Goal: Check status: Check status

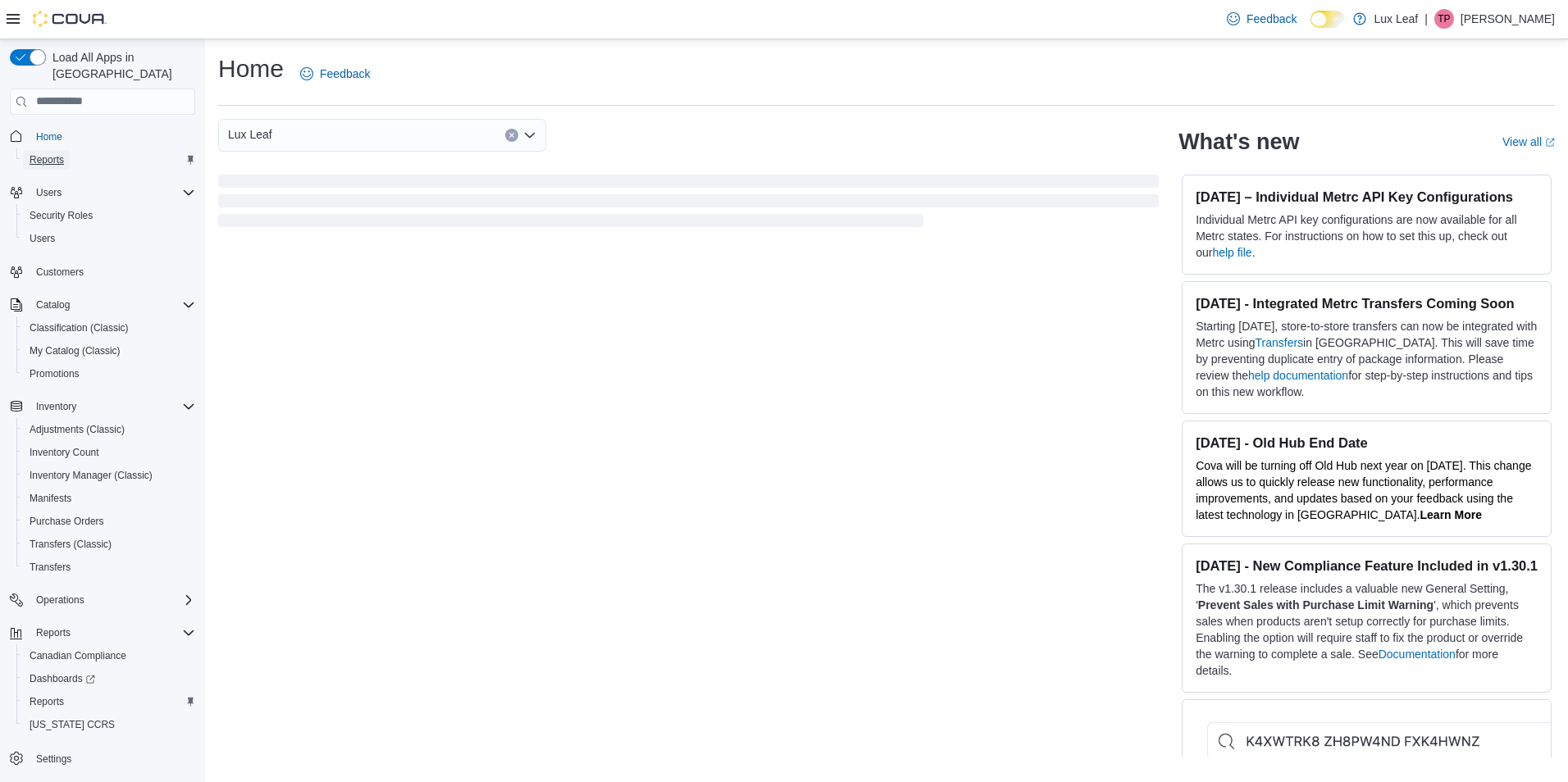
click at [45, 153] on span "Reports" at bounding box center [46, 160] width 34 height 13
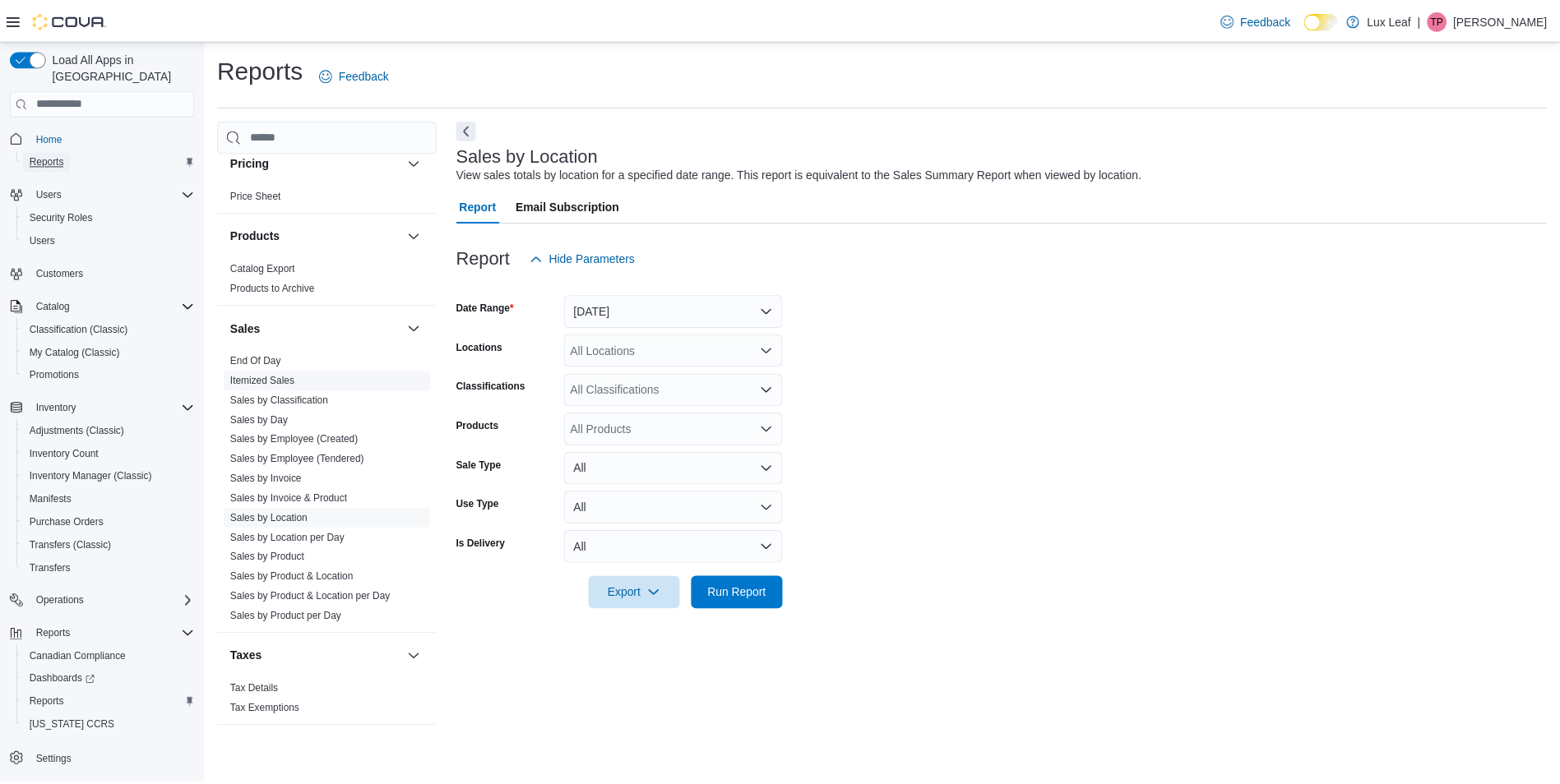
scroll to position [918, 0]
click at [288, 513] on link "Sales by Location" at bounding box center [270, 516] width 78 height 12
click at [660, 308] on button "Yesterday" at bounding box center [679, 310] width 221 height 33
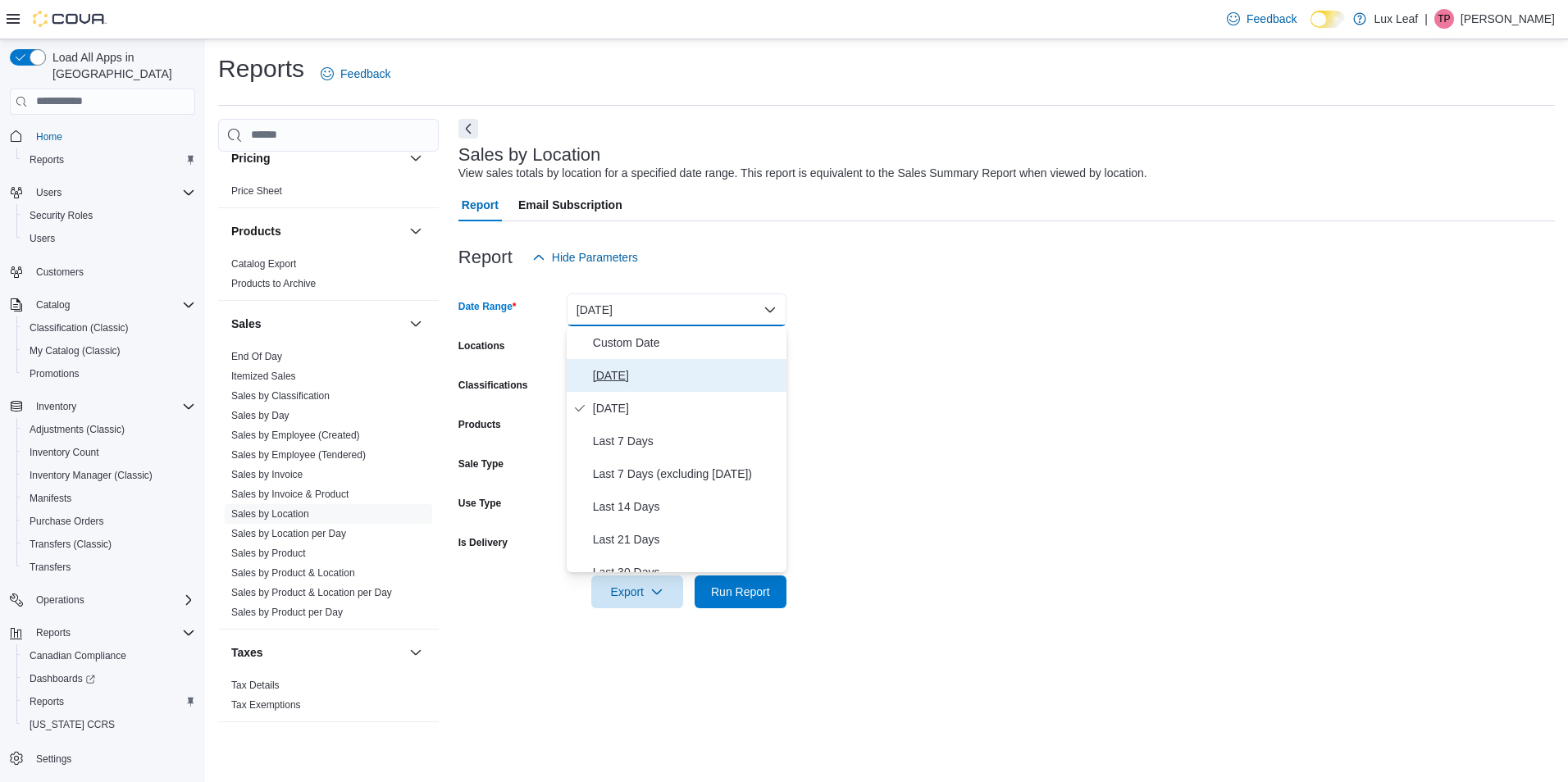
click at [656, 372] on span "Today" at bounding box center [686, 376] width 187 height 20
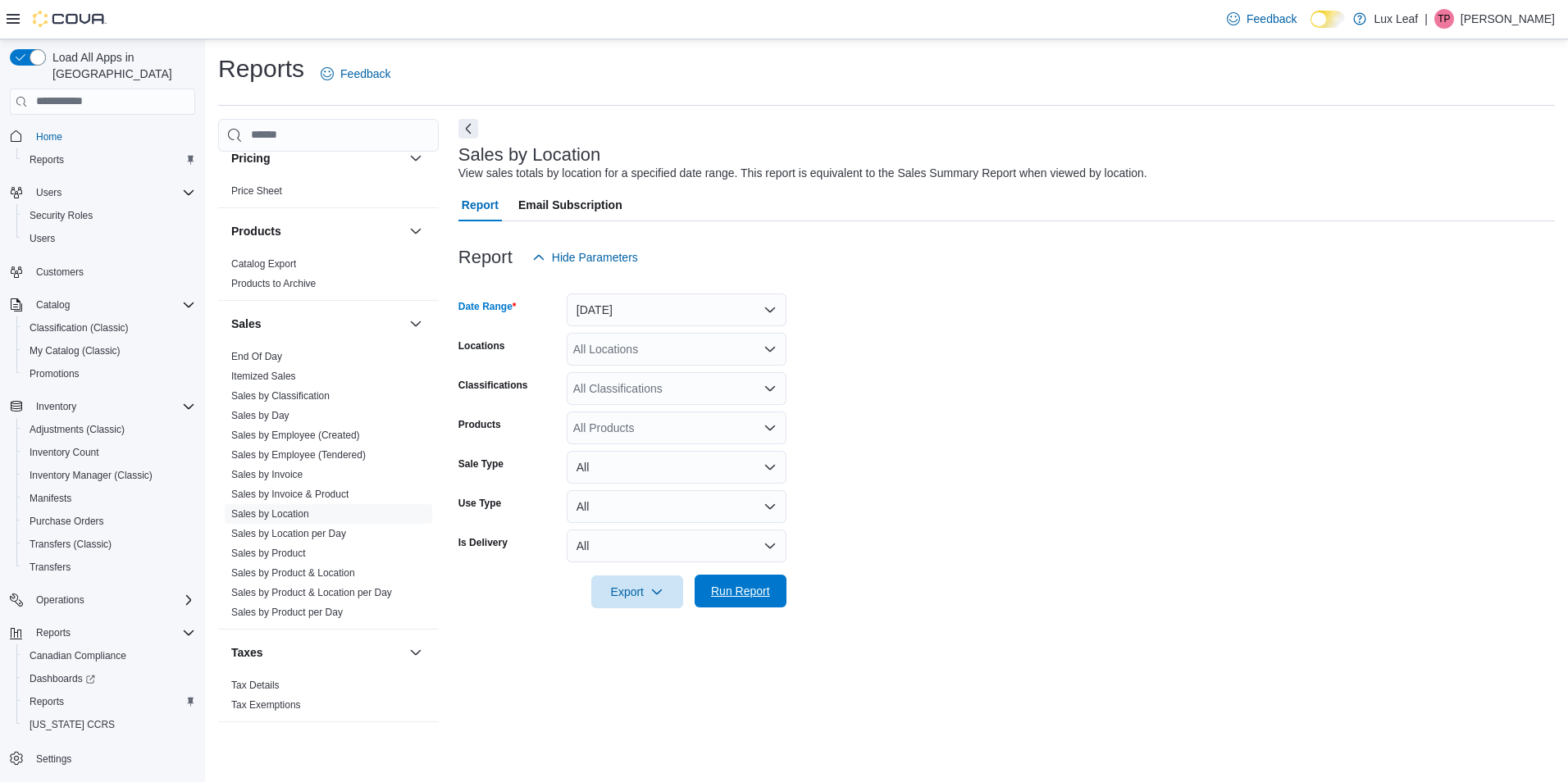
click at [726, 603] on span "Run Report" at bounding box center [740, 591] width 73 height 33
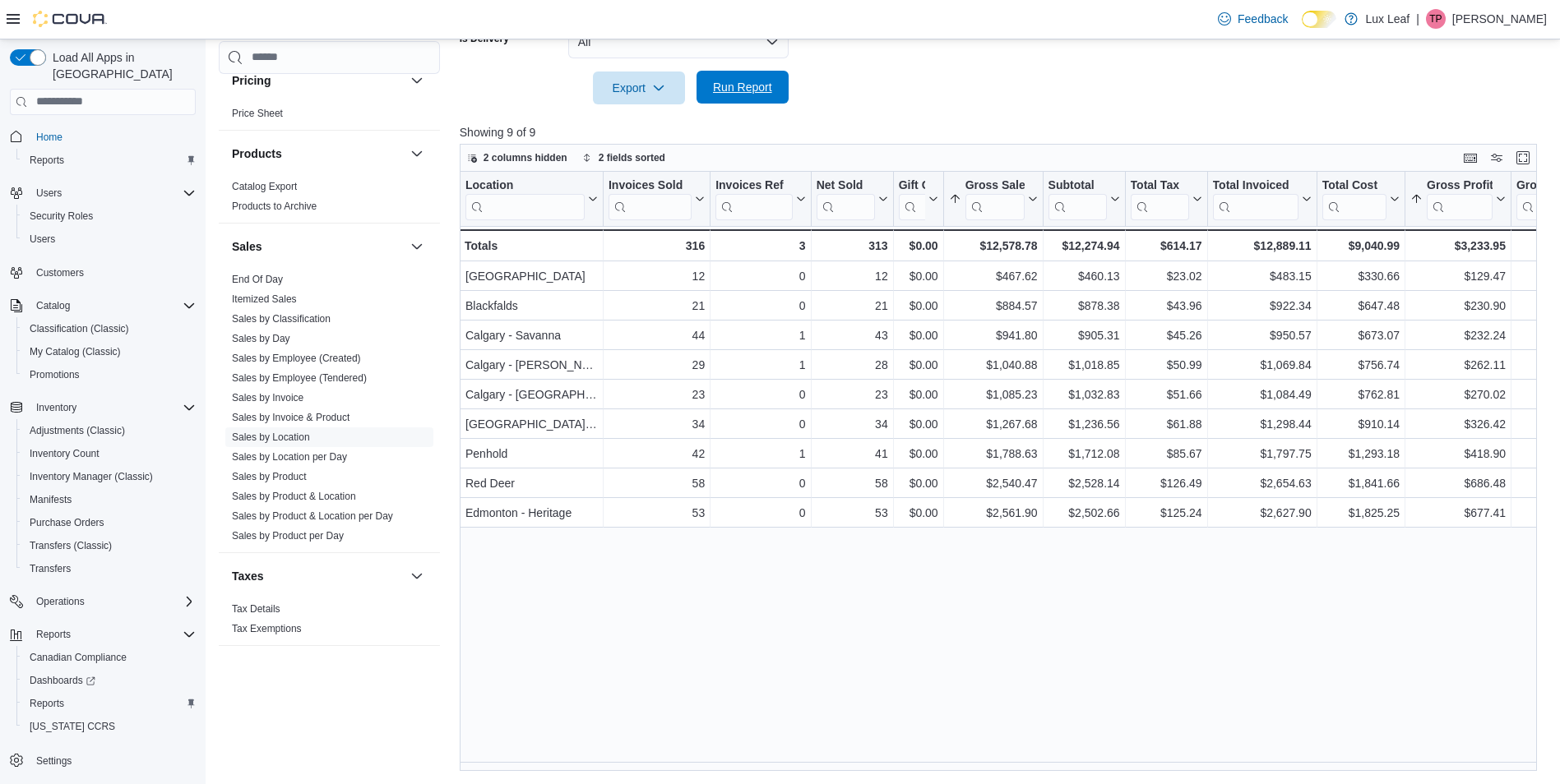
scroll to position [177, 0]
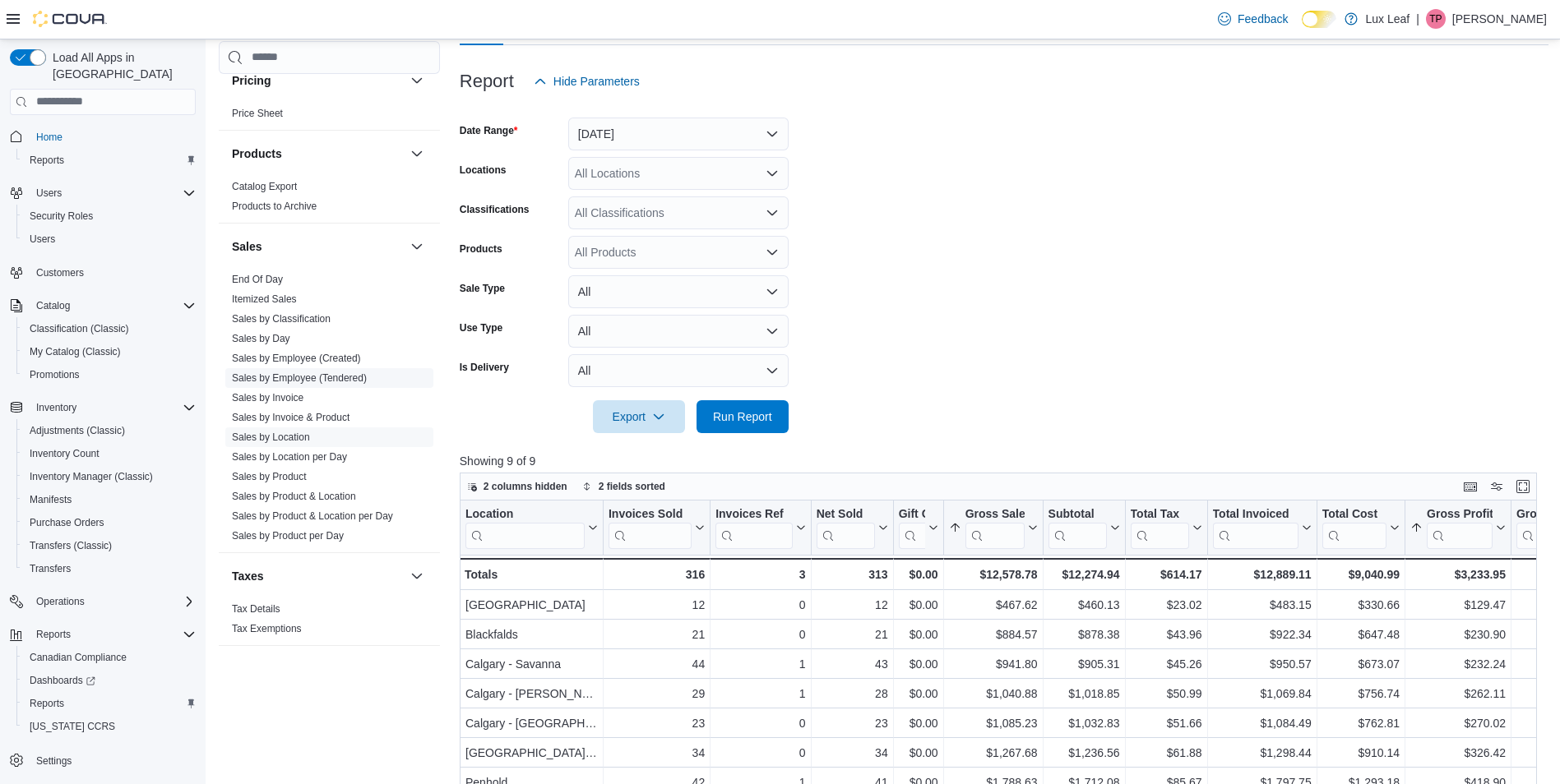
click at [316, 376] on link "Sales by Employee (Tendered)" at bounding box center [298, 379] width 135 height 12
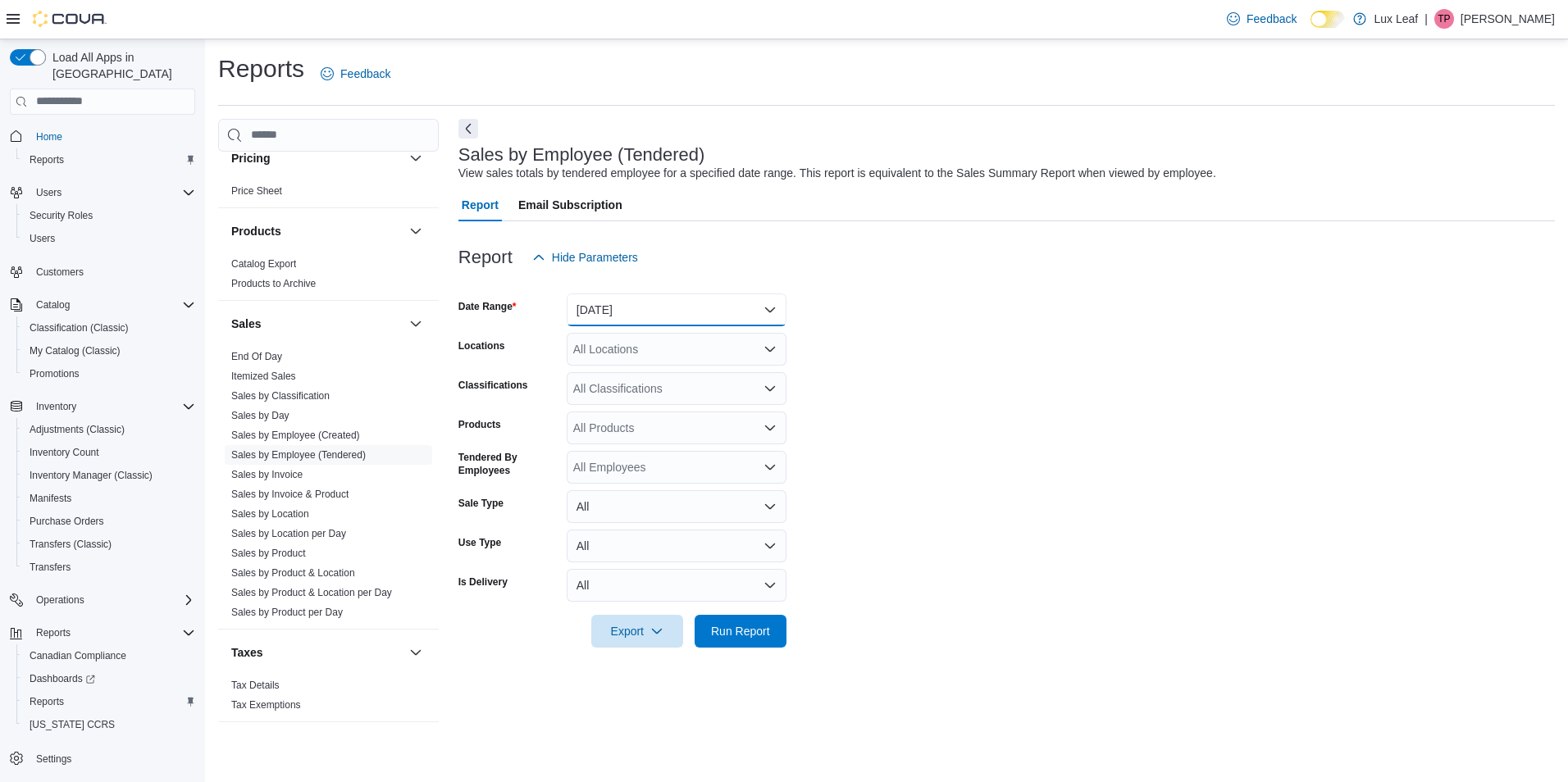
click at [639, 313] on button "Yesterday" at bounding box center [677, 309] width 220 height 33
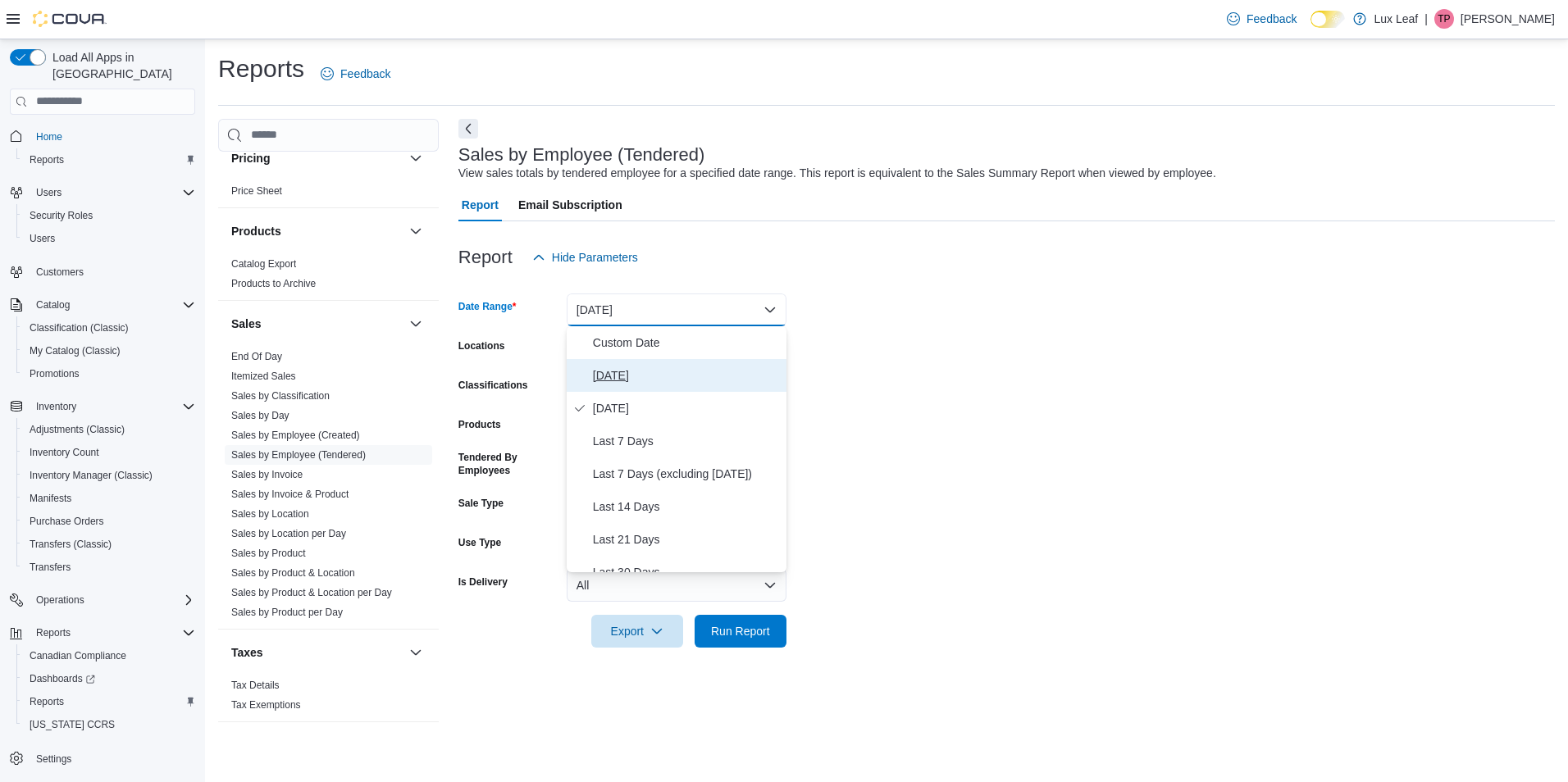
click at [629, 383] on span "Today" at bounding box center [686, 376] width 187 height 20
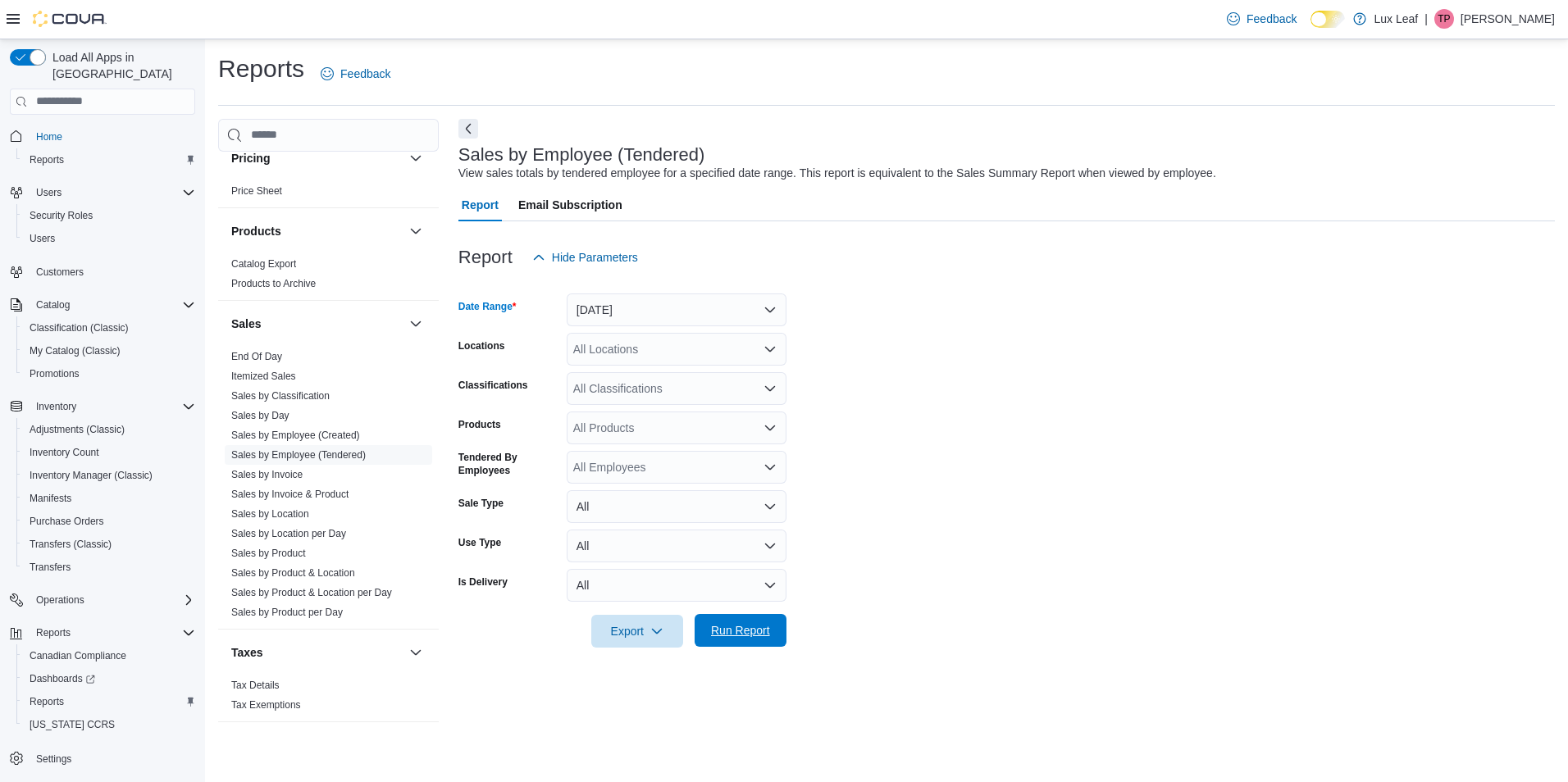
click at [747, 635] on span "Run Report" at bounding box center [740, 631] width 59 height 17
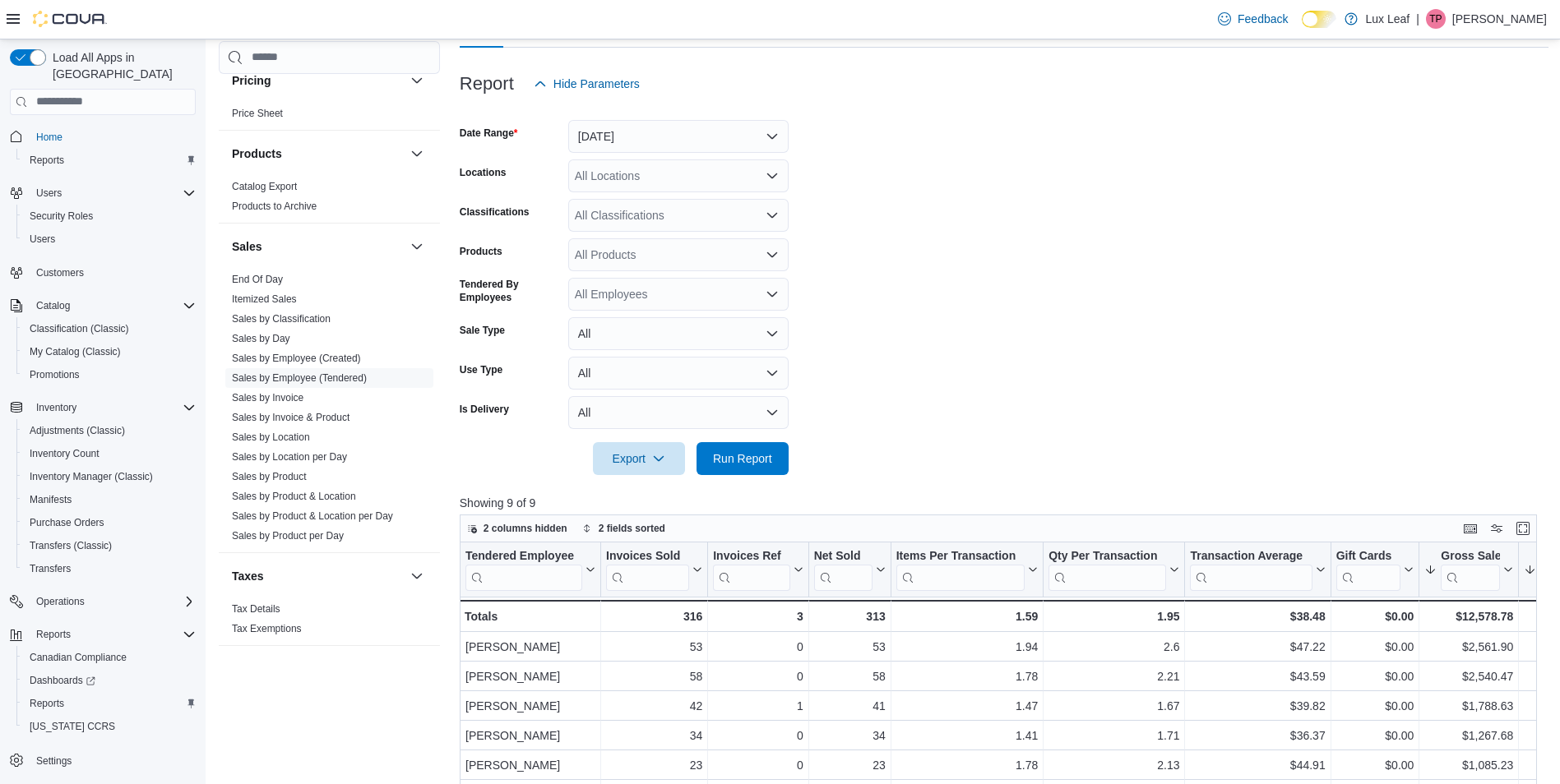
scroll to position [165, 0]
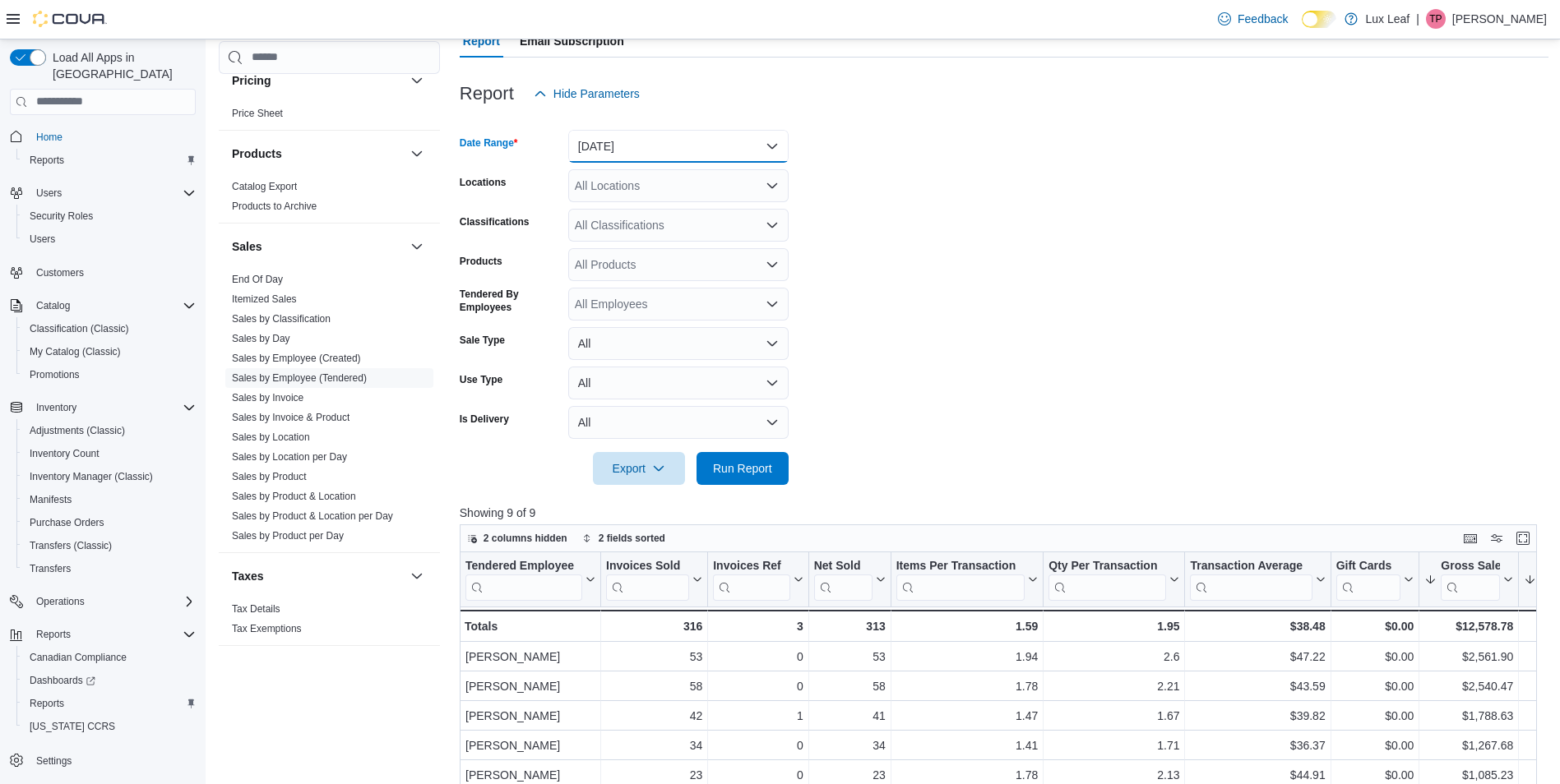
click at [669, 141] on button "Today" at bounding box center [679, 145] width 221 height 33
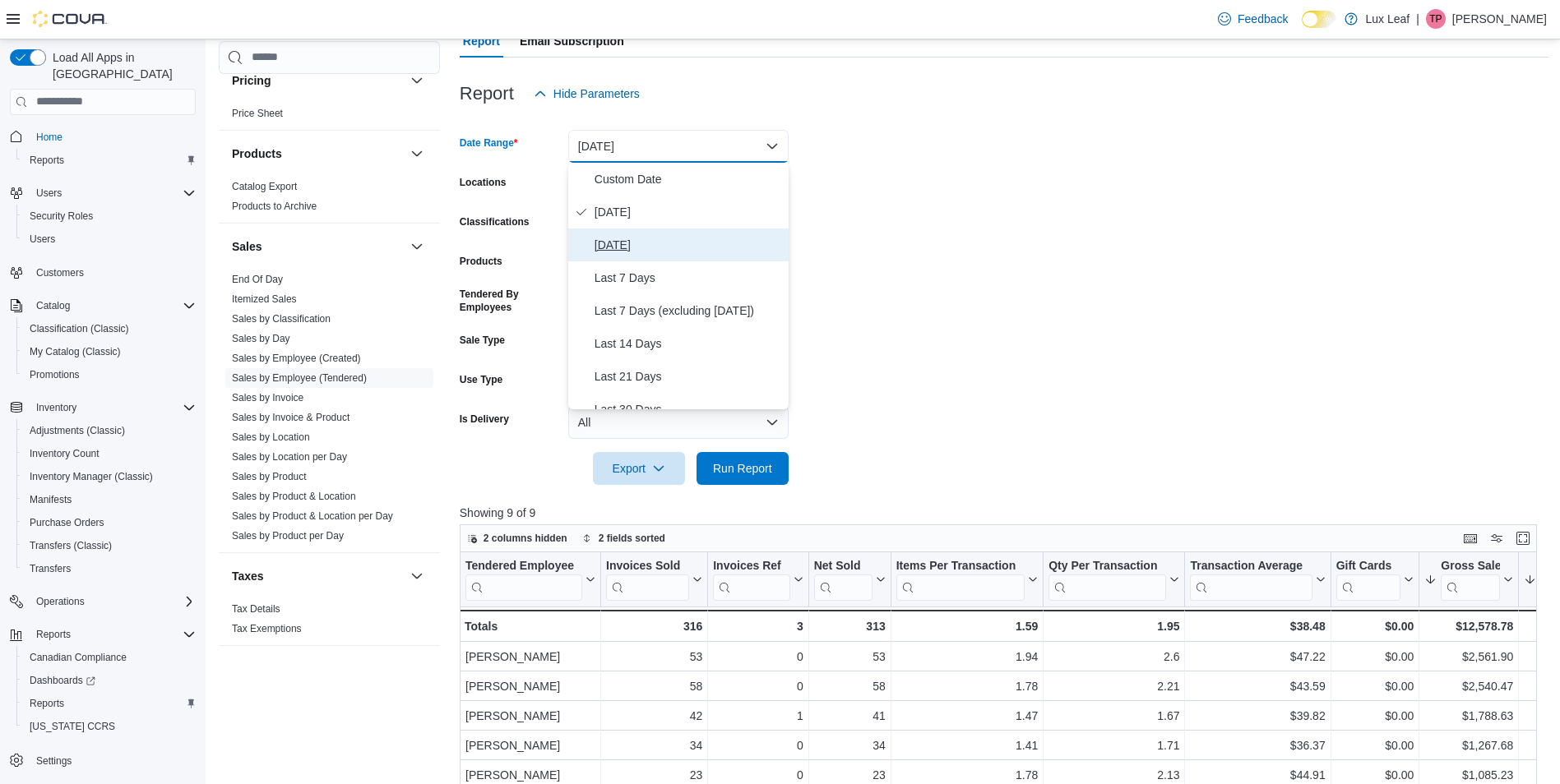
click at [640, 243] on span "Yesterday" at bounding box center [688, 245] width 187 height 20
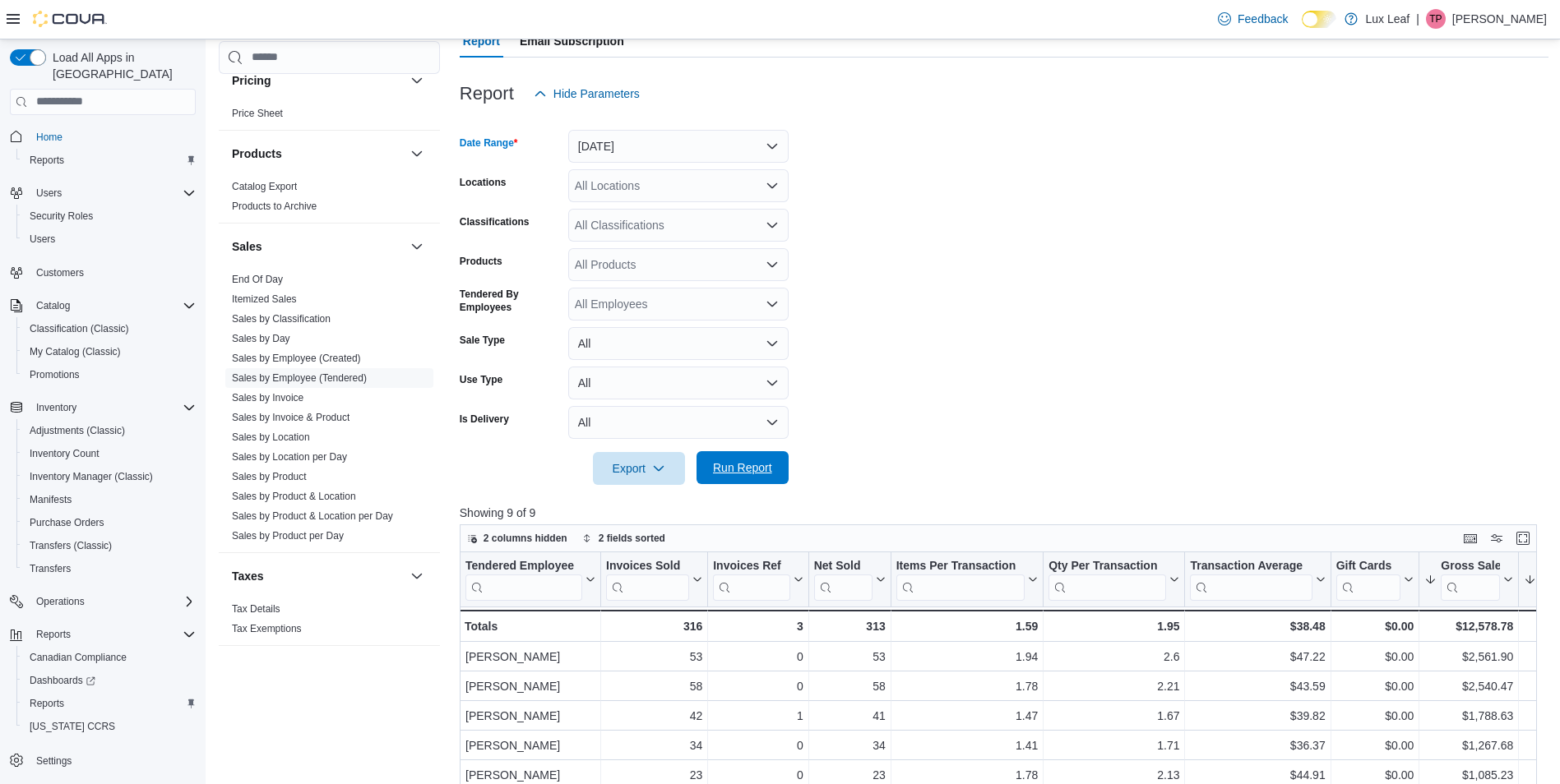
click at [723, 466] on span "Run Report" at bounding box center [742, 468] width 59 height 17
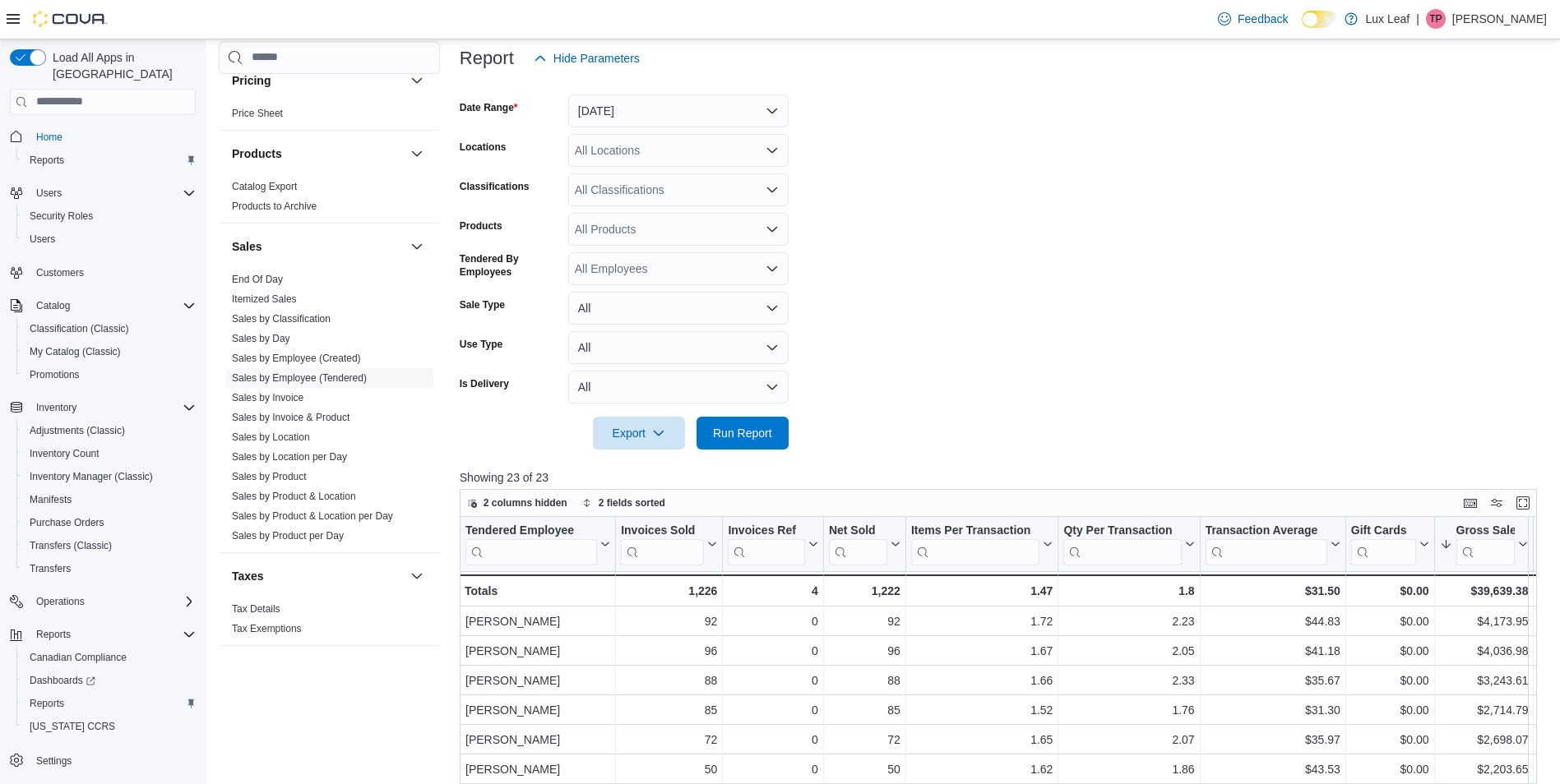
scroll to position [165, 0]
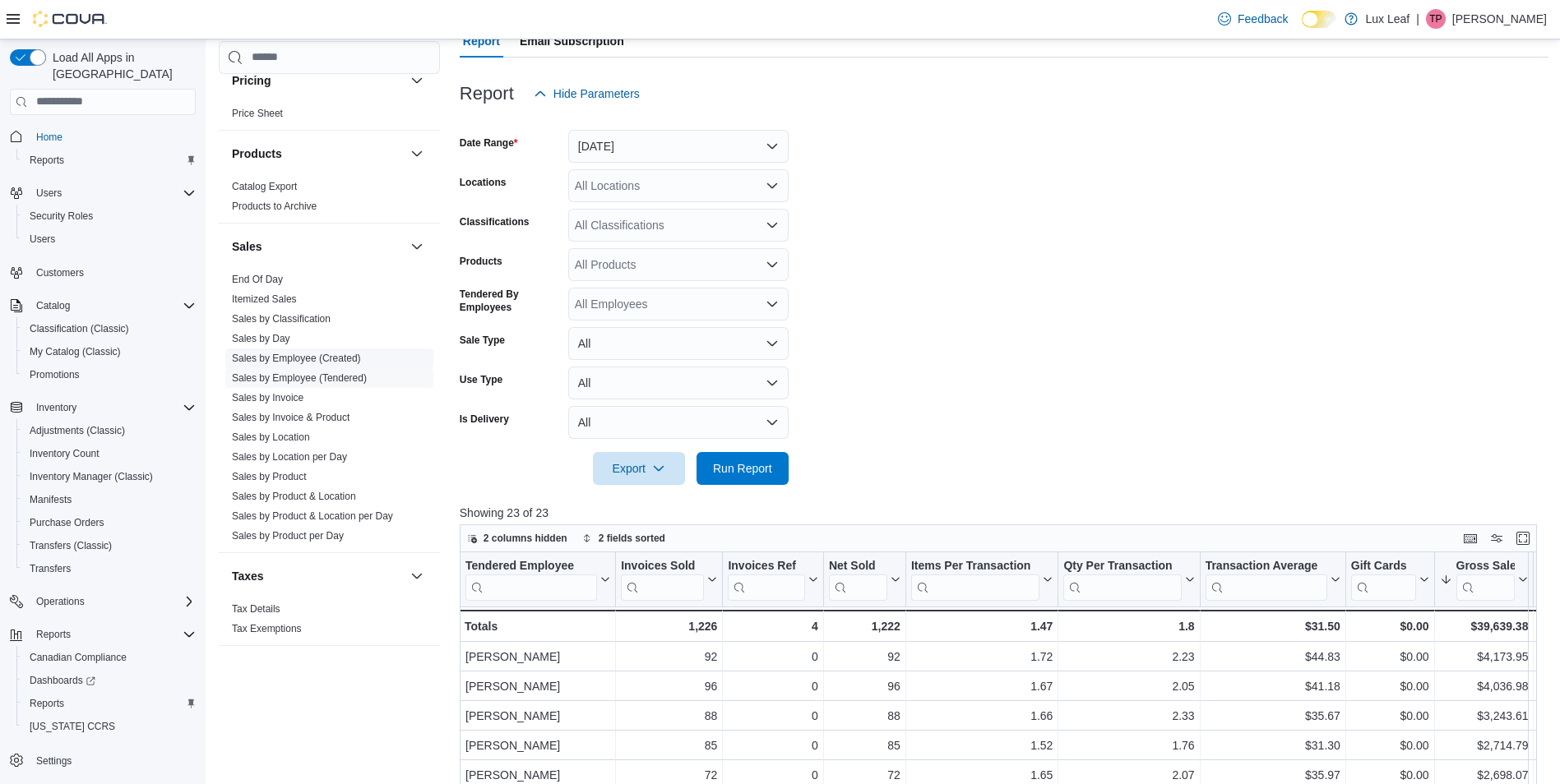
click at [278, 435] on link "Sales by Location" at bounding box center [270, 437] width 78 height 12
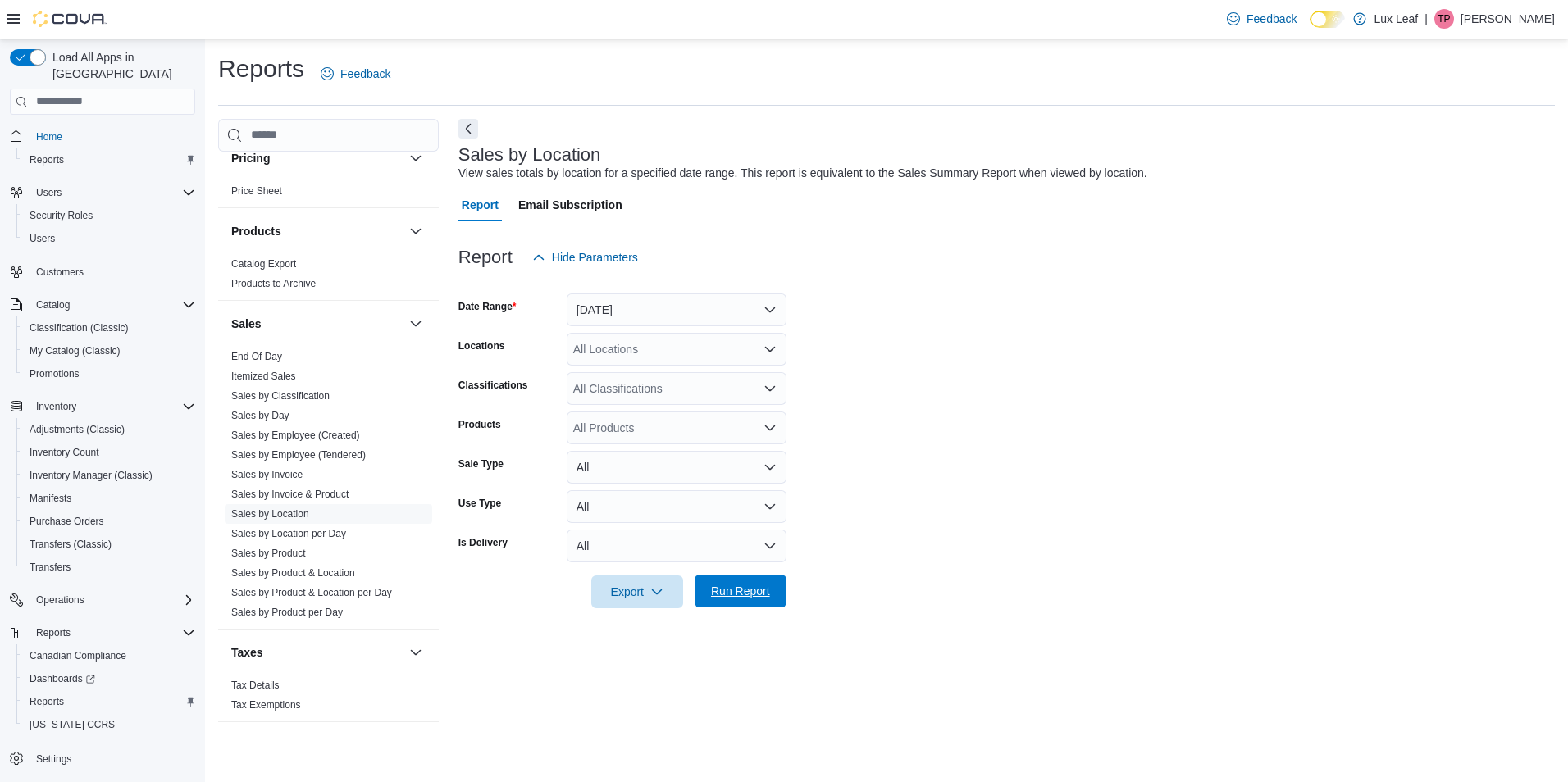
click at [730, 592] on span "Run Report" at bounding box center [740, 591] width 59 height 17
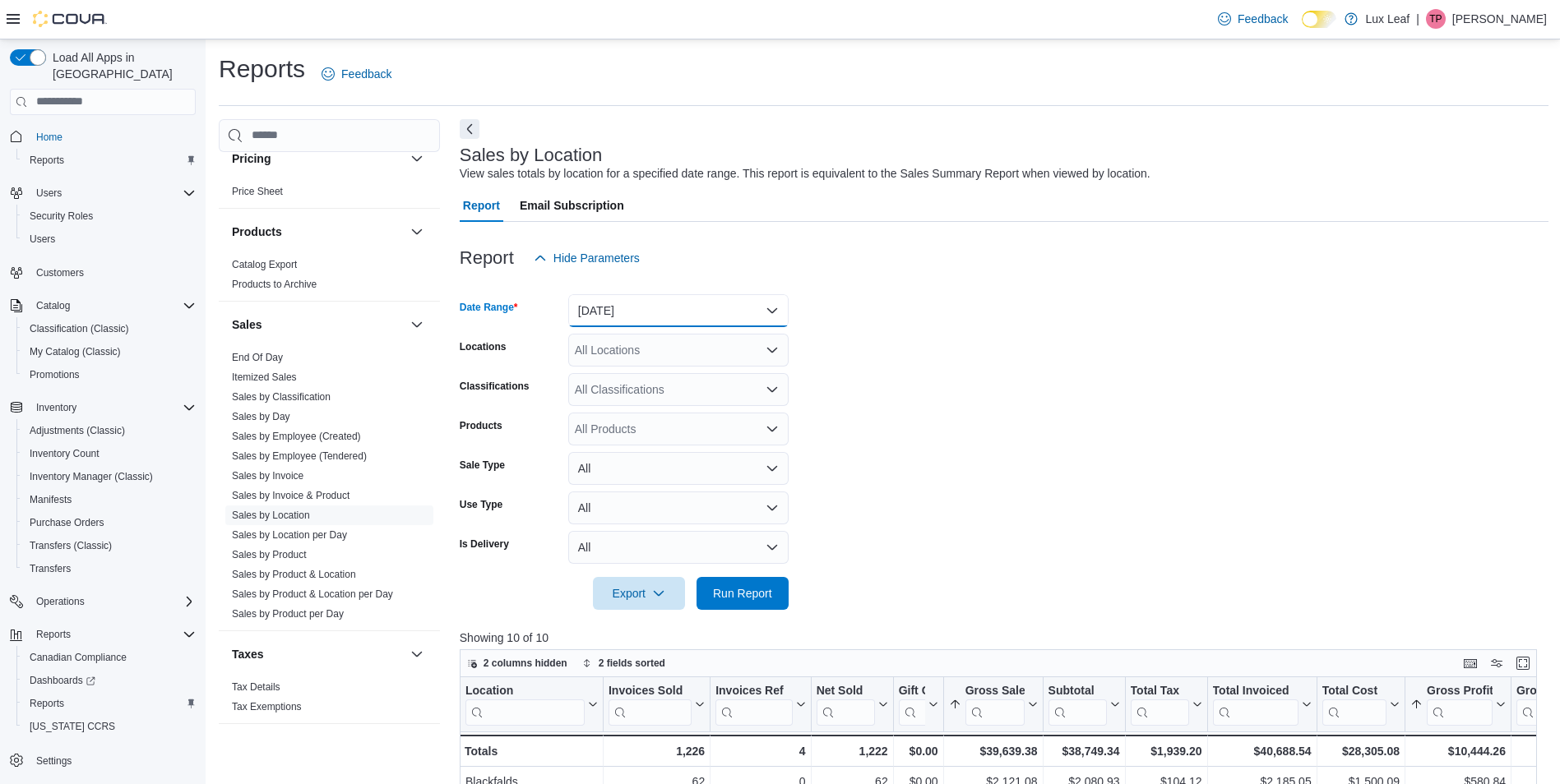
click at [651, 313] on button "Yesterday" at bounding box center [679, 310] width 221 height 33
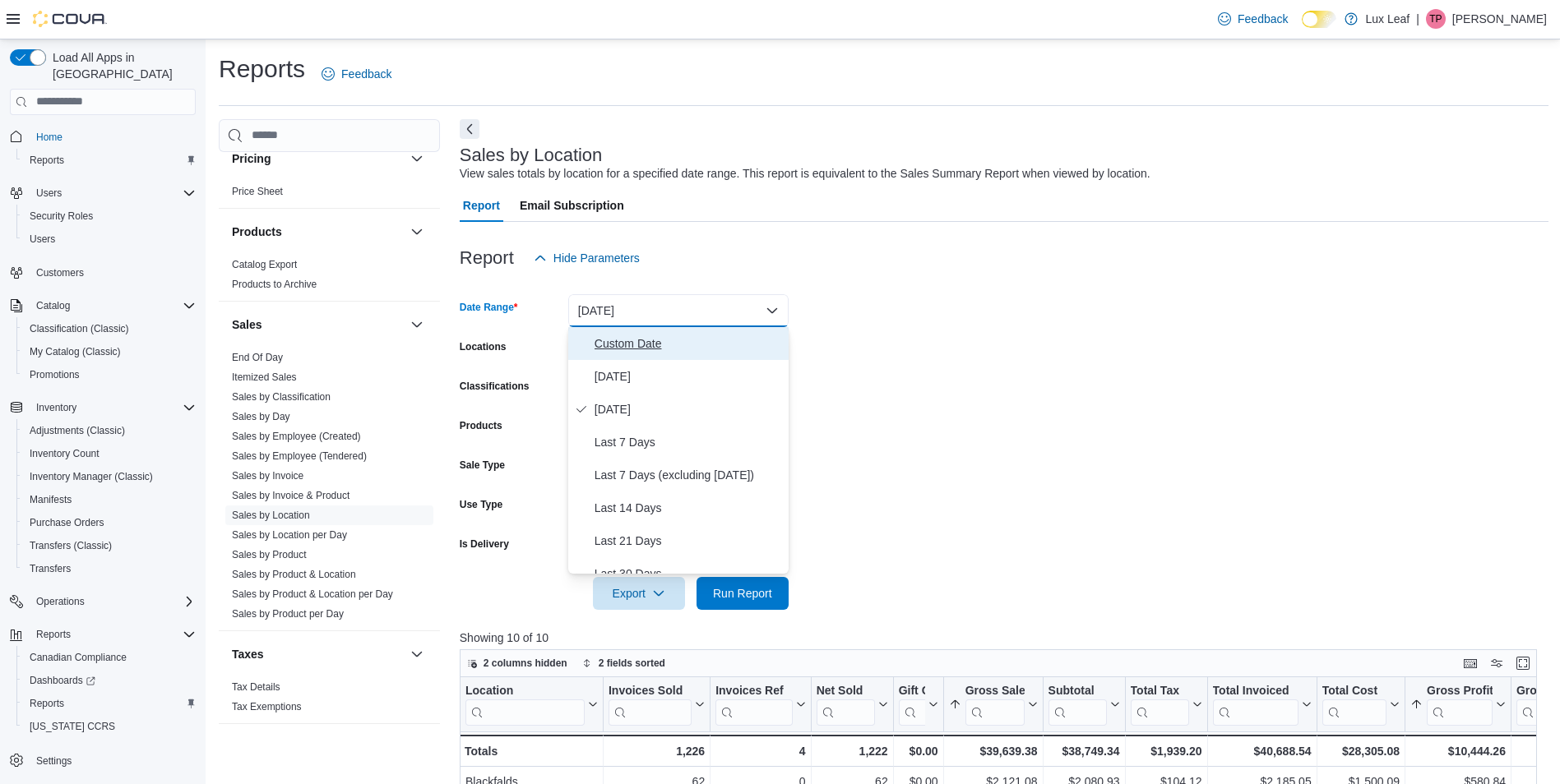
click at [665, 347] on span "Custom Date" at bounding box center [688, 344] width 187 height 20
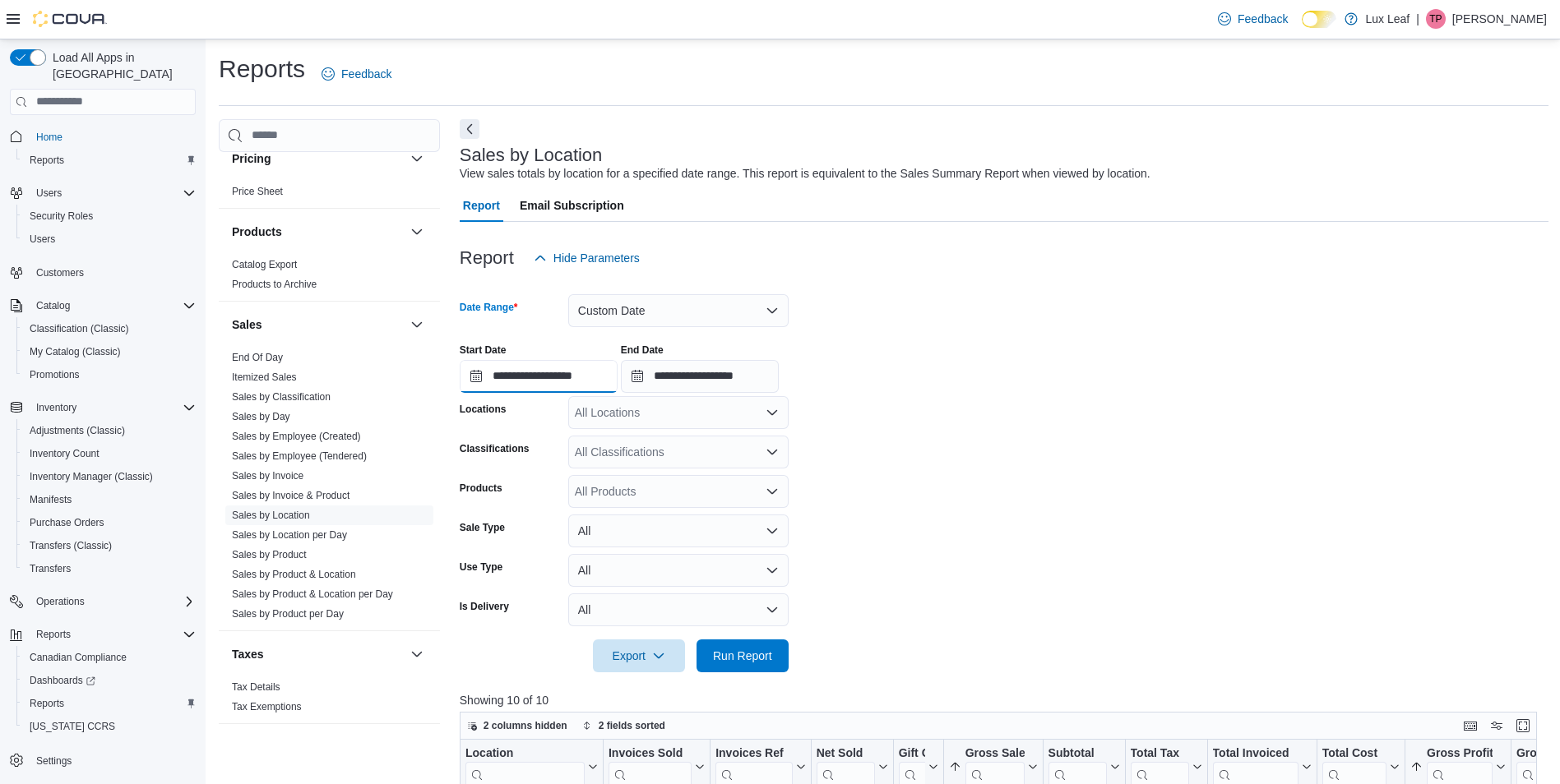
click at [533, 379] on input "**********" at bounding box center [538, 376] width 158 height 33
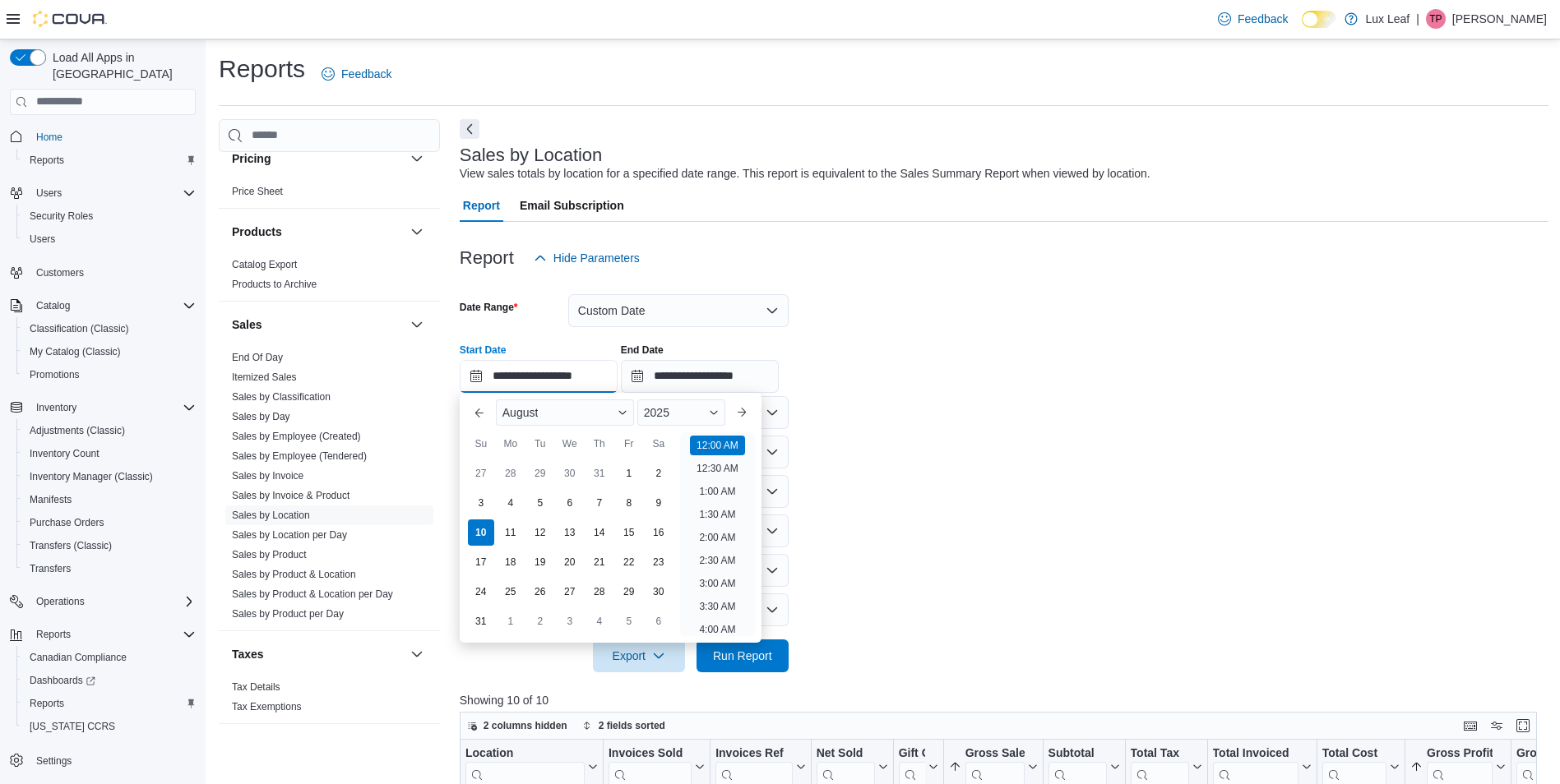
scroll to position [51, 0]
click at [632, 501] on div "8" at bounding box center [629, 502] width 28 height 28
type input "**********"
click at [703, 379] on input "**********" at bounding box center [700, 376] width 158 height 33
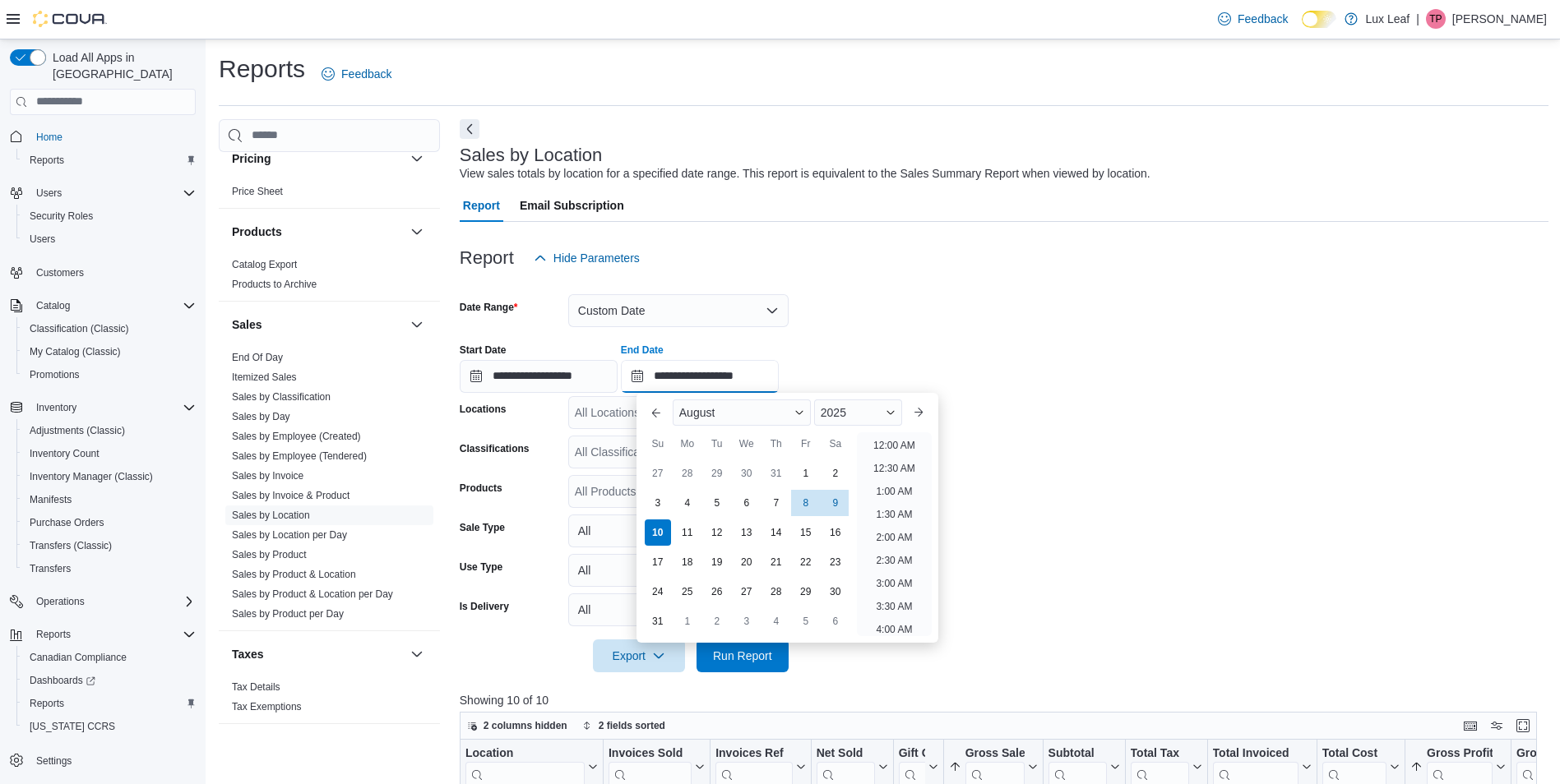
scroll to position [904, 0]
click at [802, 497] on div "8" at bounding box center [805, 502] width 28 height 28
type input "**********"
click at [737, 650] on span "Run Report" at bounding box center [742, 655] width 59 height 17
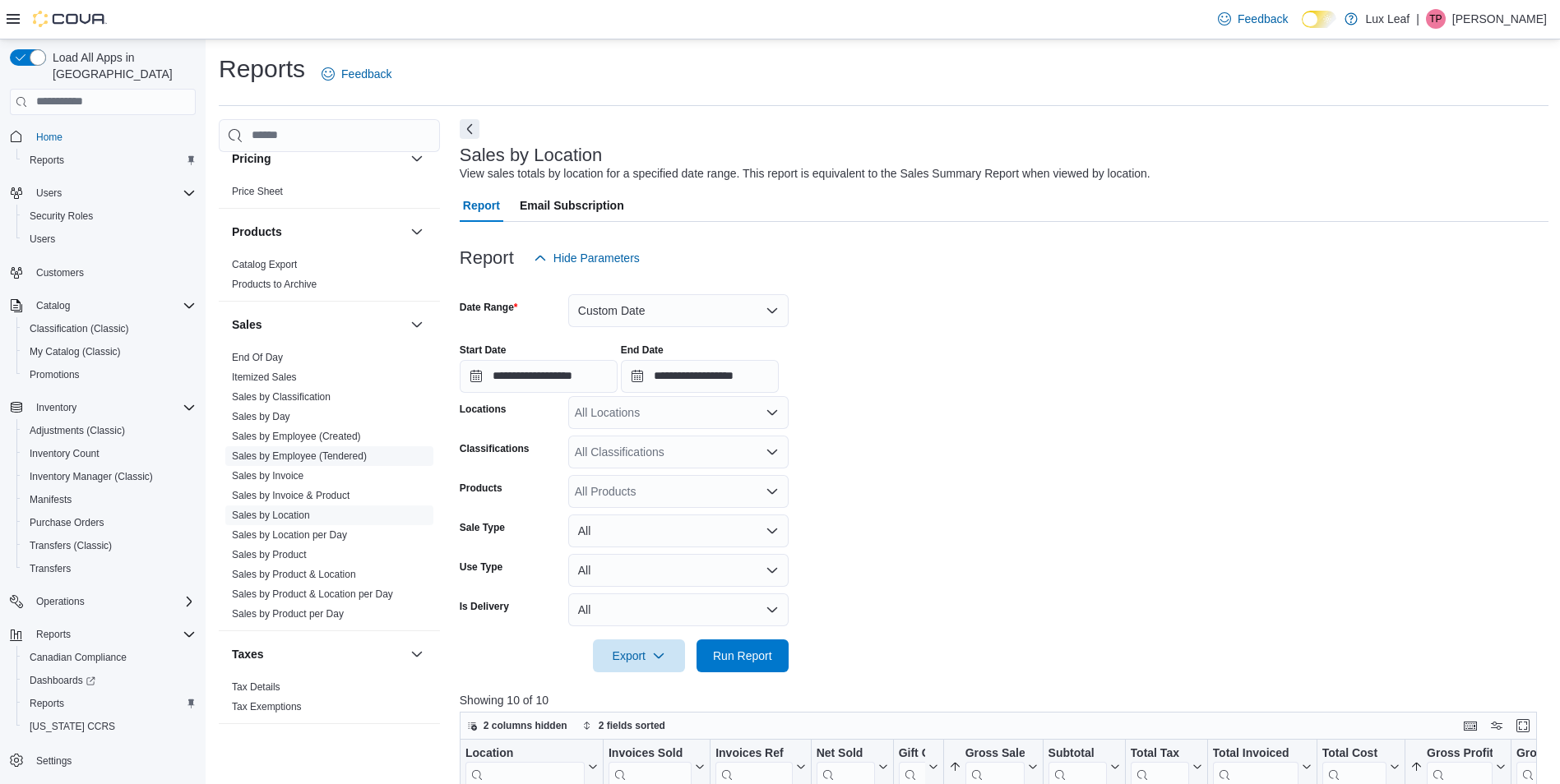
click at [336, 456] on link "Sales by Employee (Tendered)" at bounding box center [298, 456] width 135 height 12
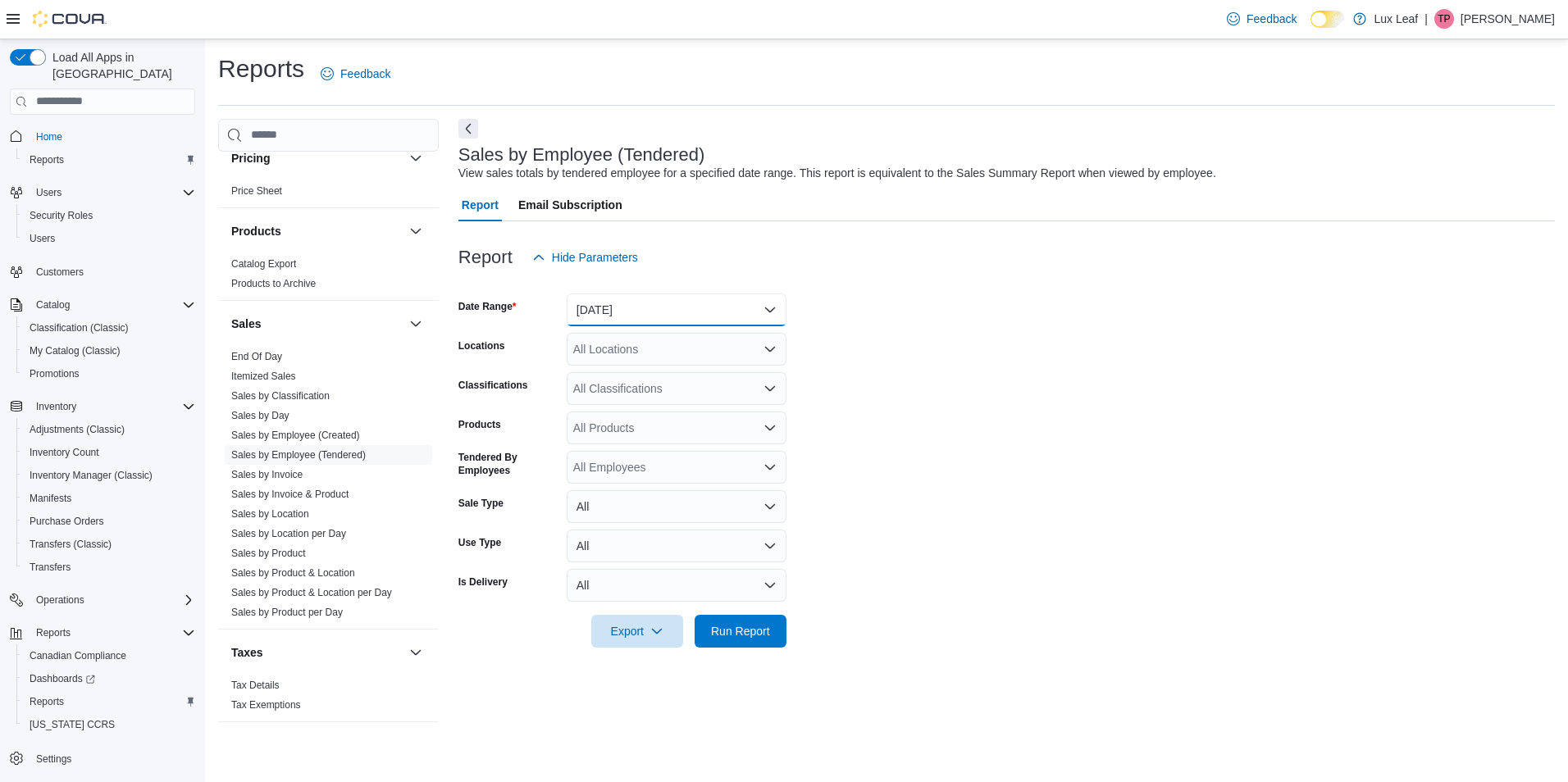
click at [688, 309] on button "Yesterday" at bounding box center [677, 309] width 220 height 33
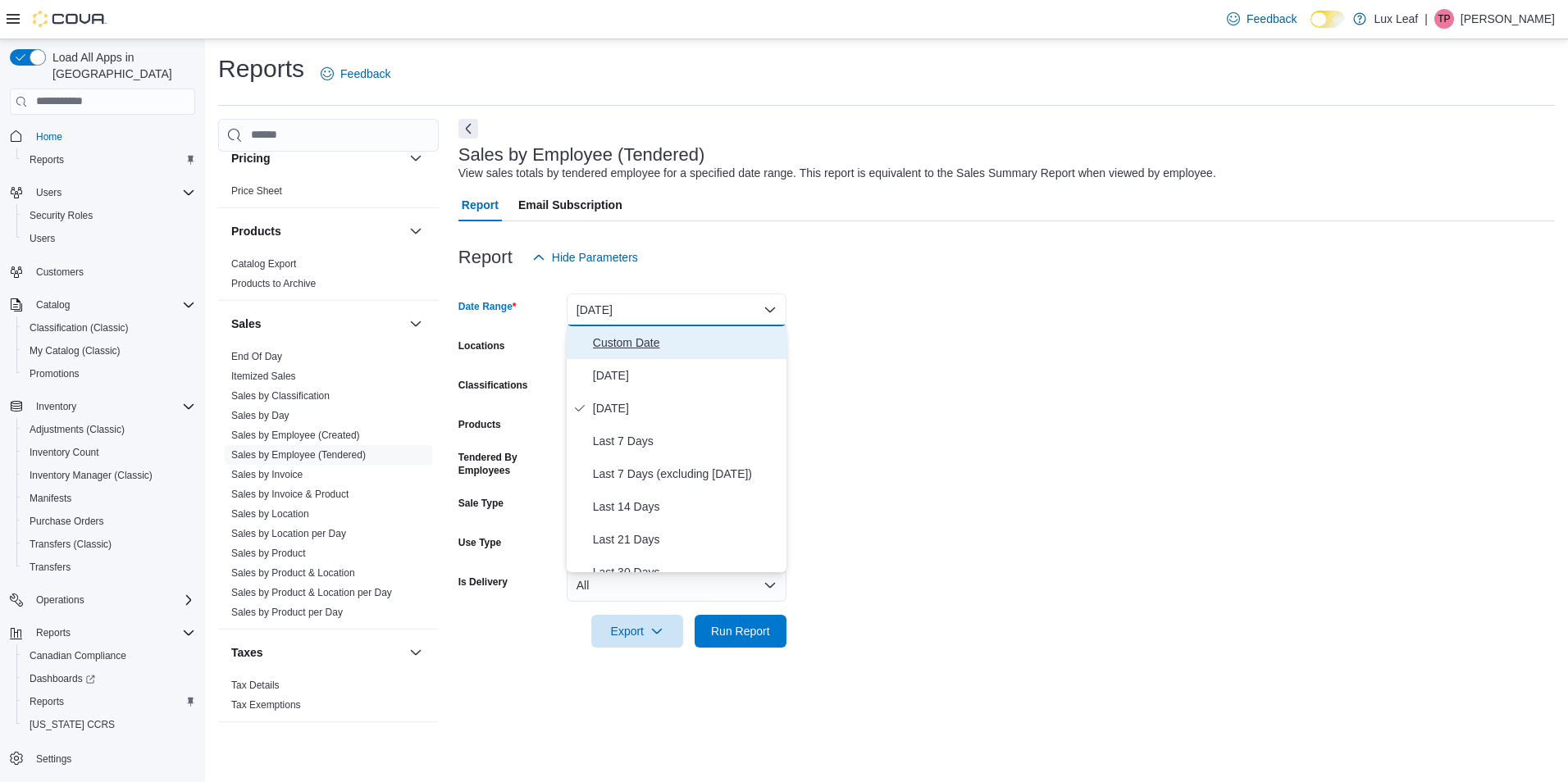
click at [659, 344] on span "Custom Date" at bounding box center [686, 343] width 187 height 20
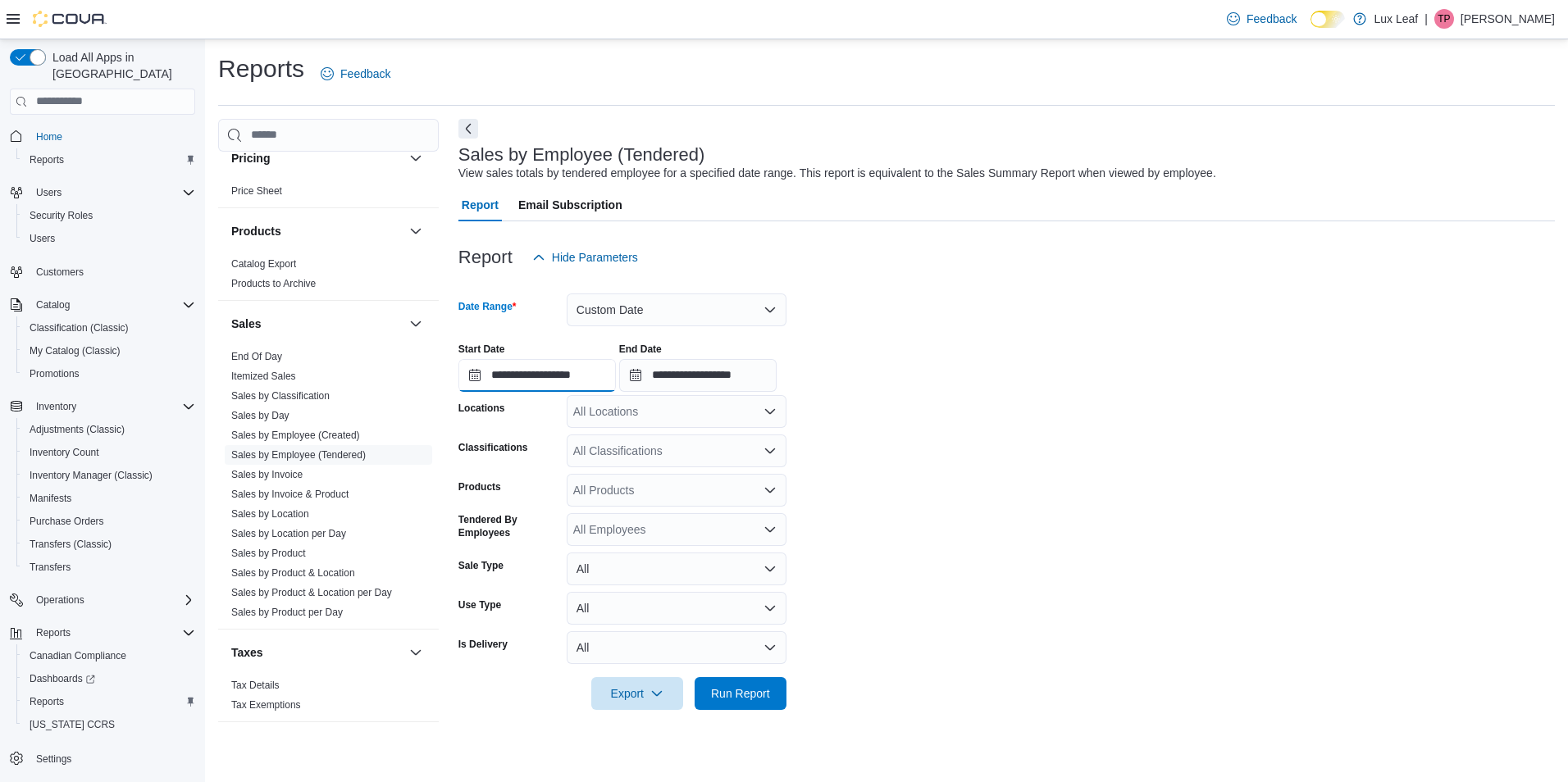
click at [557, 380] on input "**********" at bounding box center [537, 375] width 158 height 33
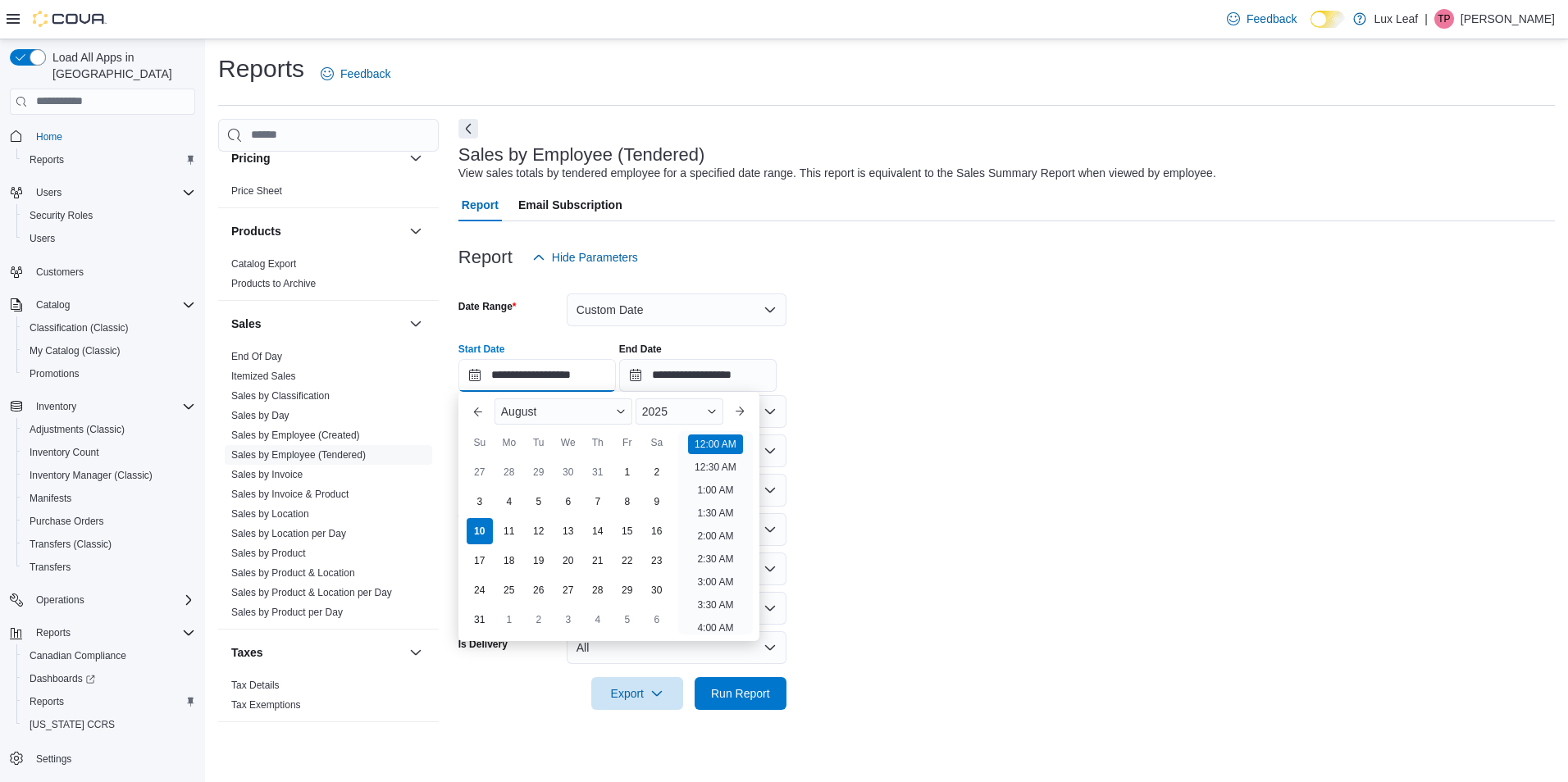
scroll to position [51, 0]
click at [634, 499] on div "8" at bounding box center [627, 501] width 28 height 28
type input "**********"
click at [715, 374] on input "**********" at bounding box center [698, 375] width 158 height 33
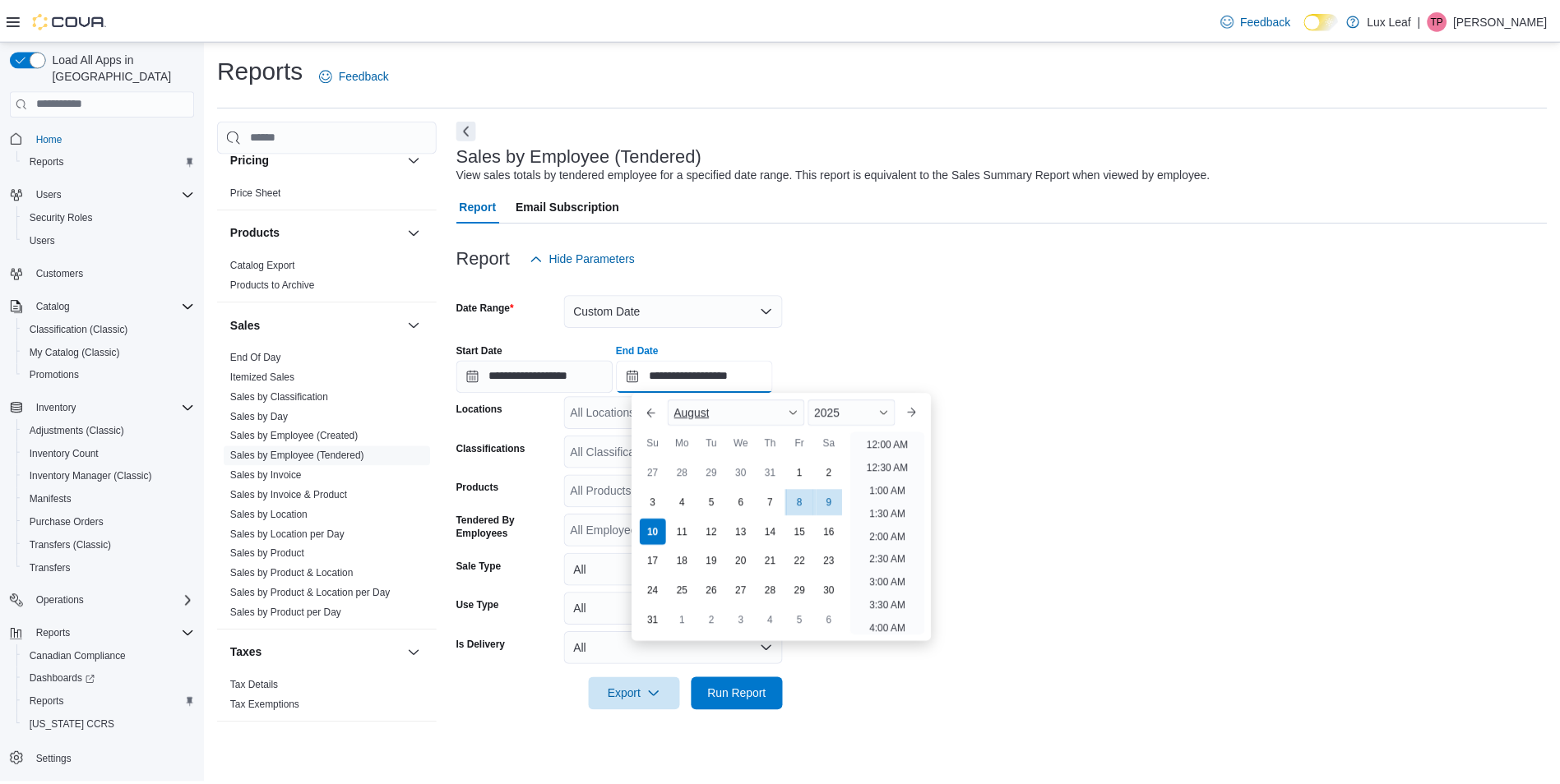
scroll to position [904, 0]
click at [804, 501] on div "8" at bounding box center [805, 502] width 28 height 28
type input "**********"
click at [742, 690] on span "Run Report" at bounding box center [742, 695] width 59 height 17
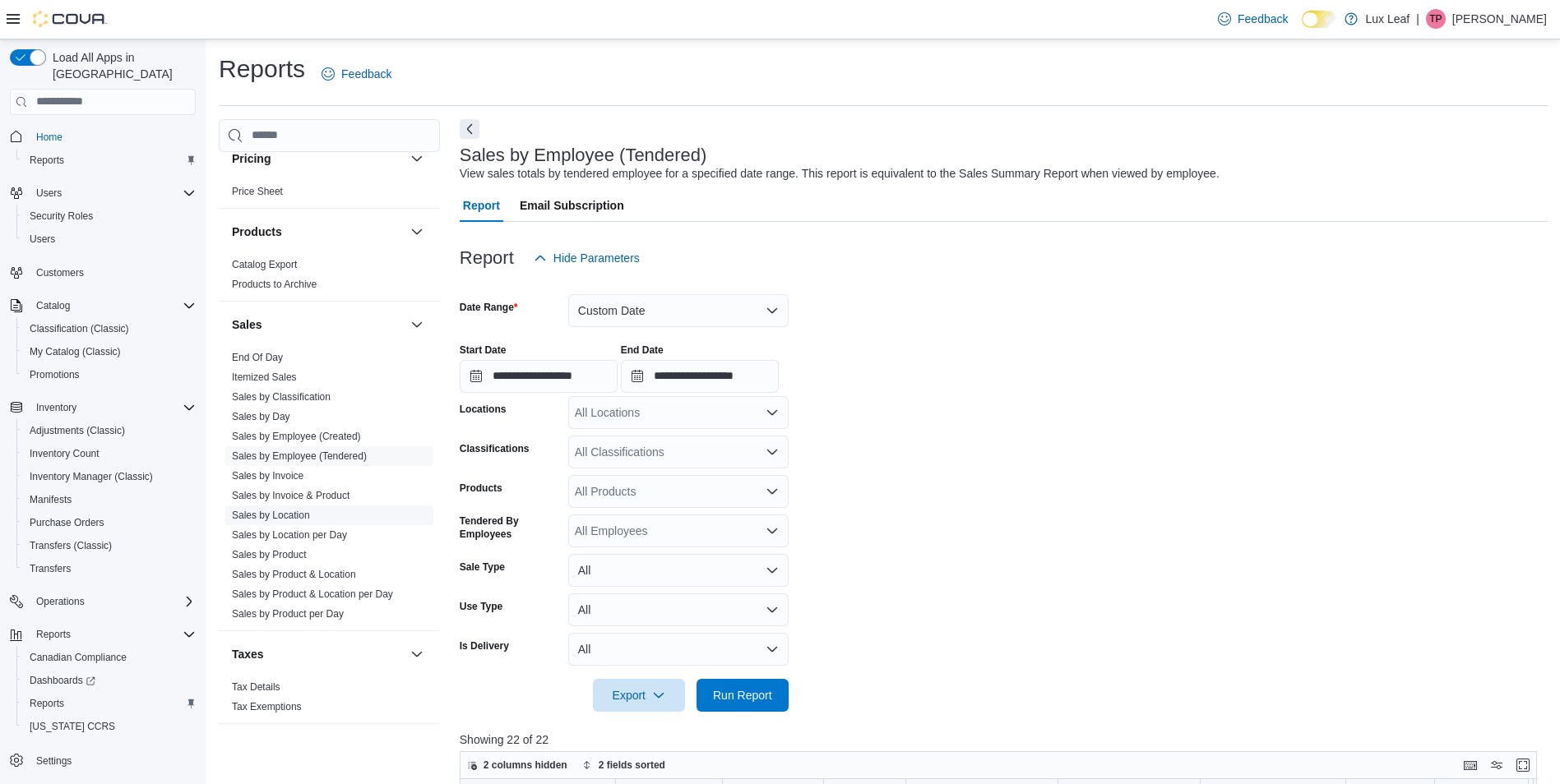
click at [291, 516] on link "Sales by Location" at bounding box center [270, 516] width 78 height 12
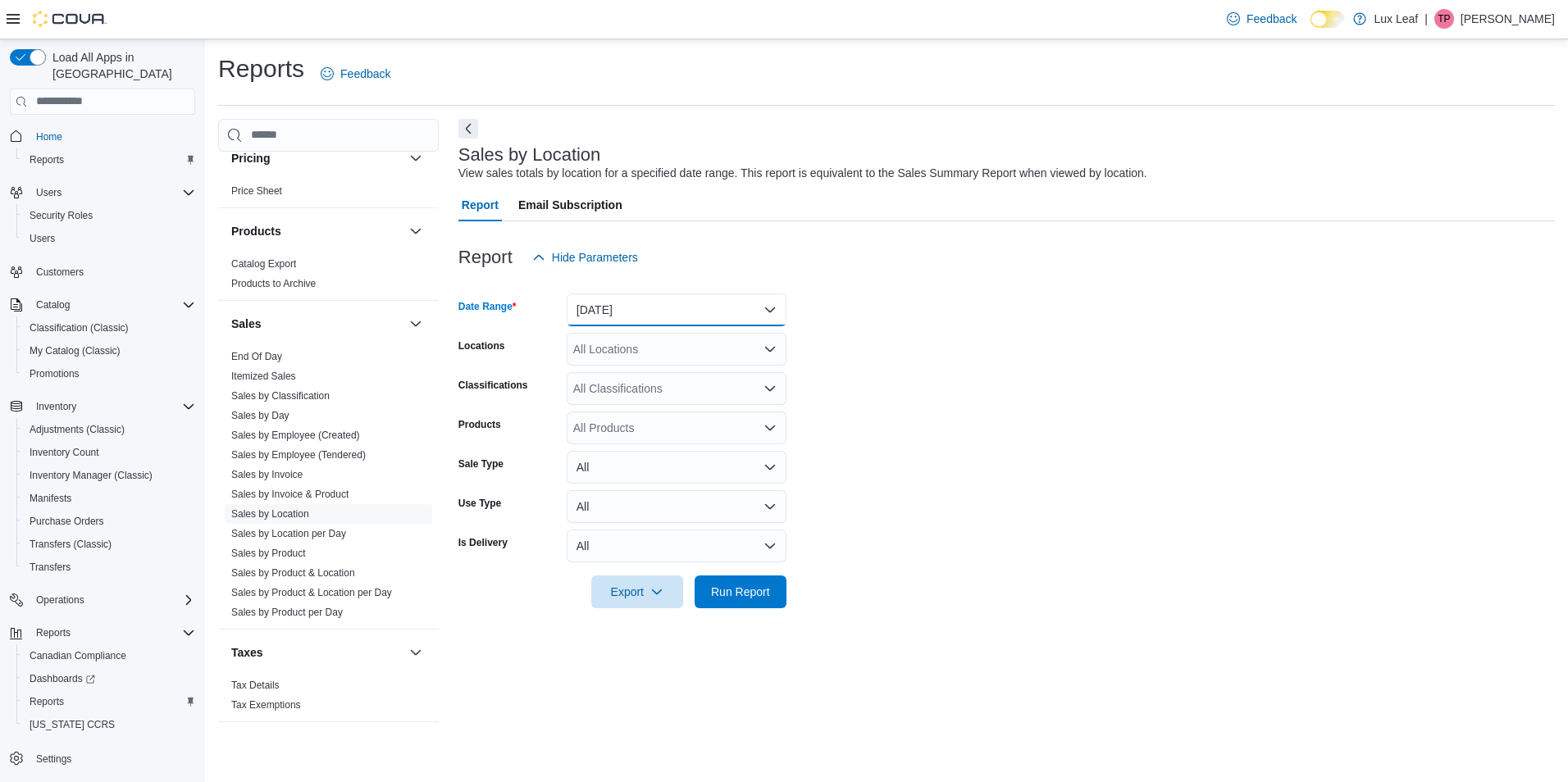
click at [666, 303] on button "Yesterday" at bounding box center [677, 309] width 220 height 33
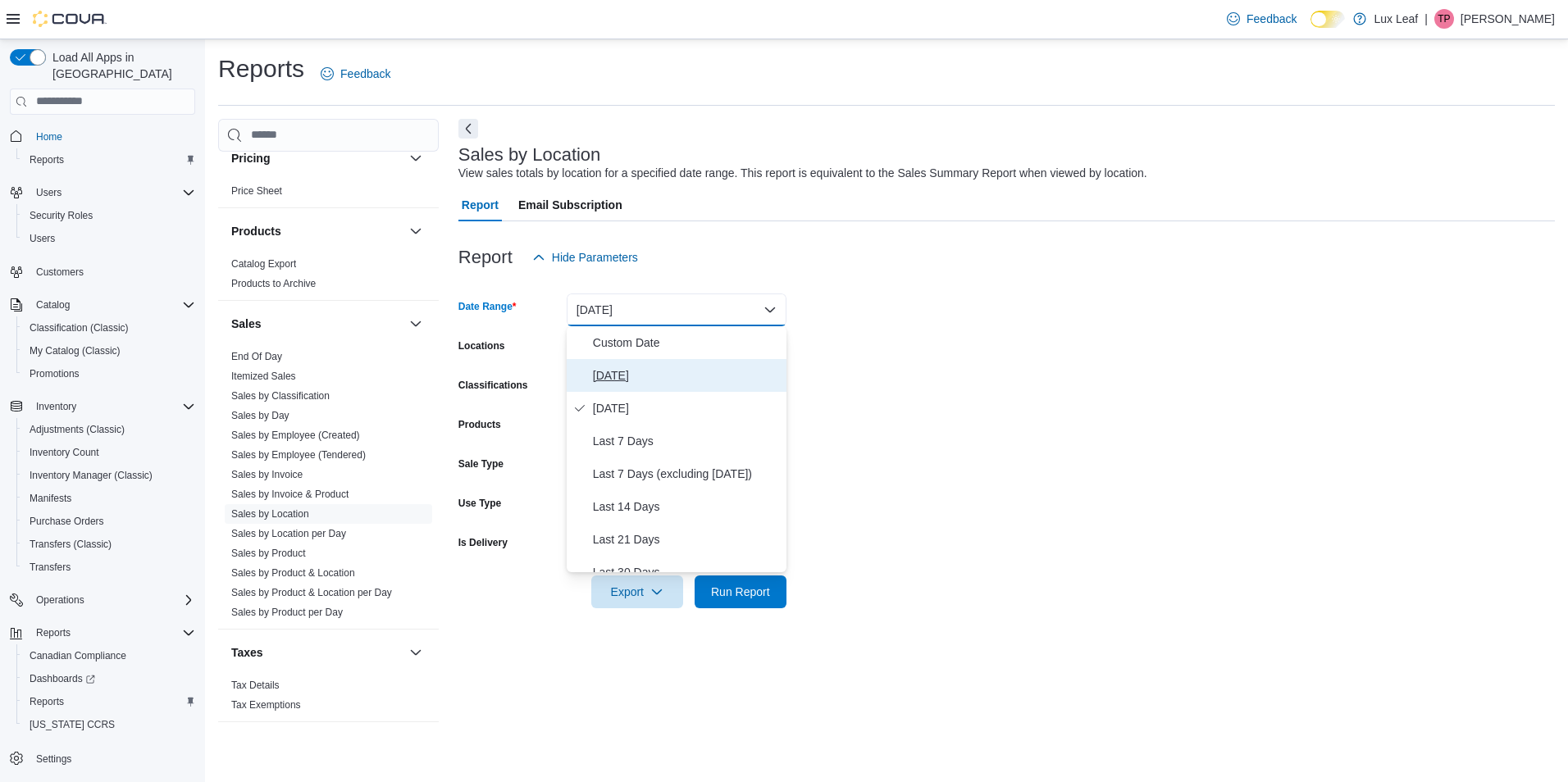
click at [694, 373] on span "Today" at bounding box center [686, 376] width 187 height 20
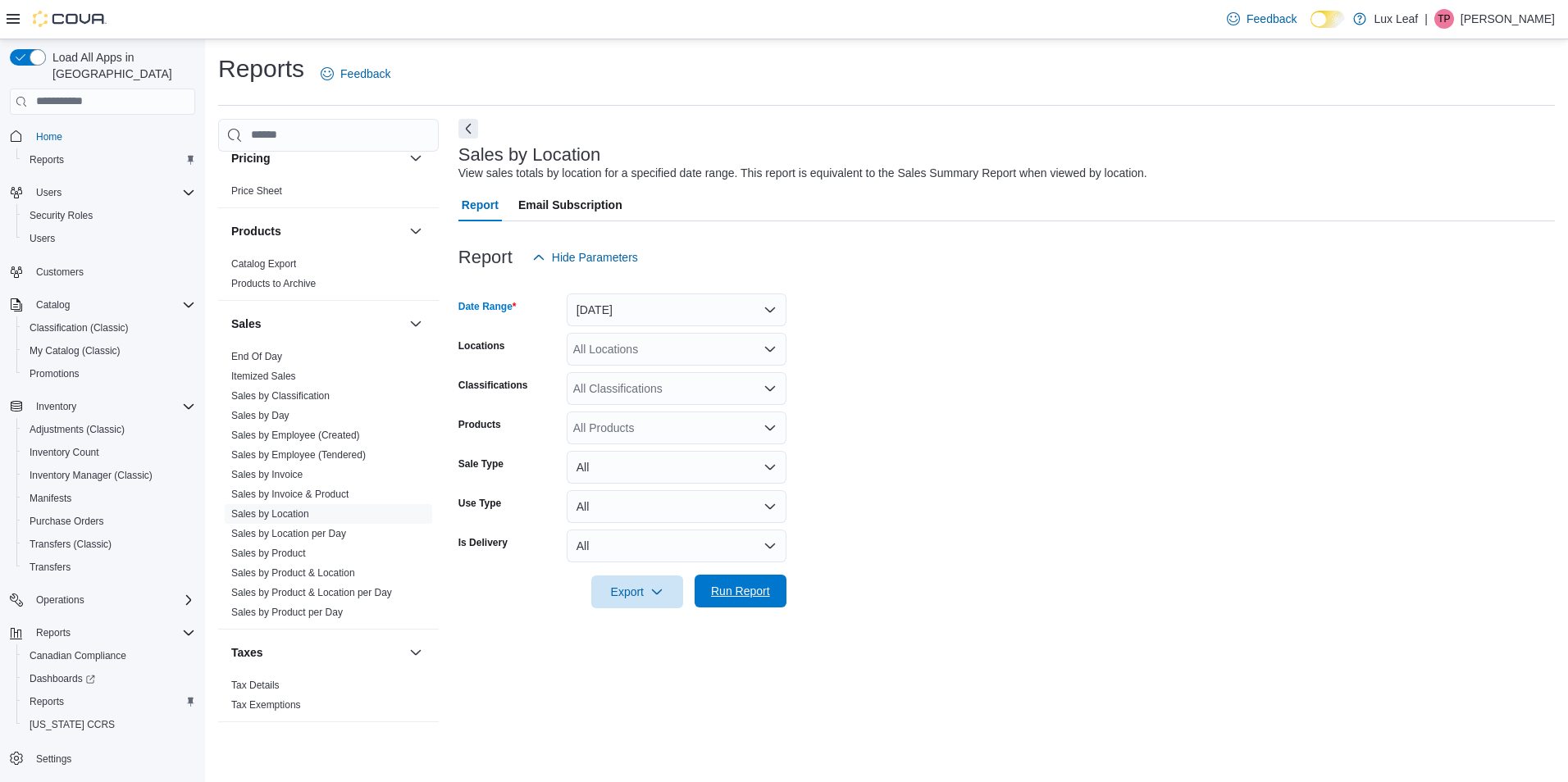
click at [744, 594] on span "Run Report" at bounding box center [740, 591] width 59 height 17
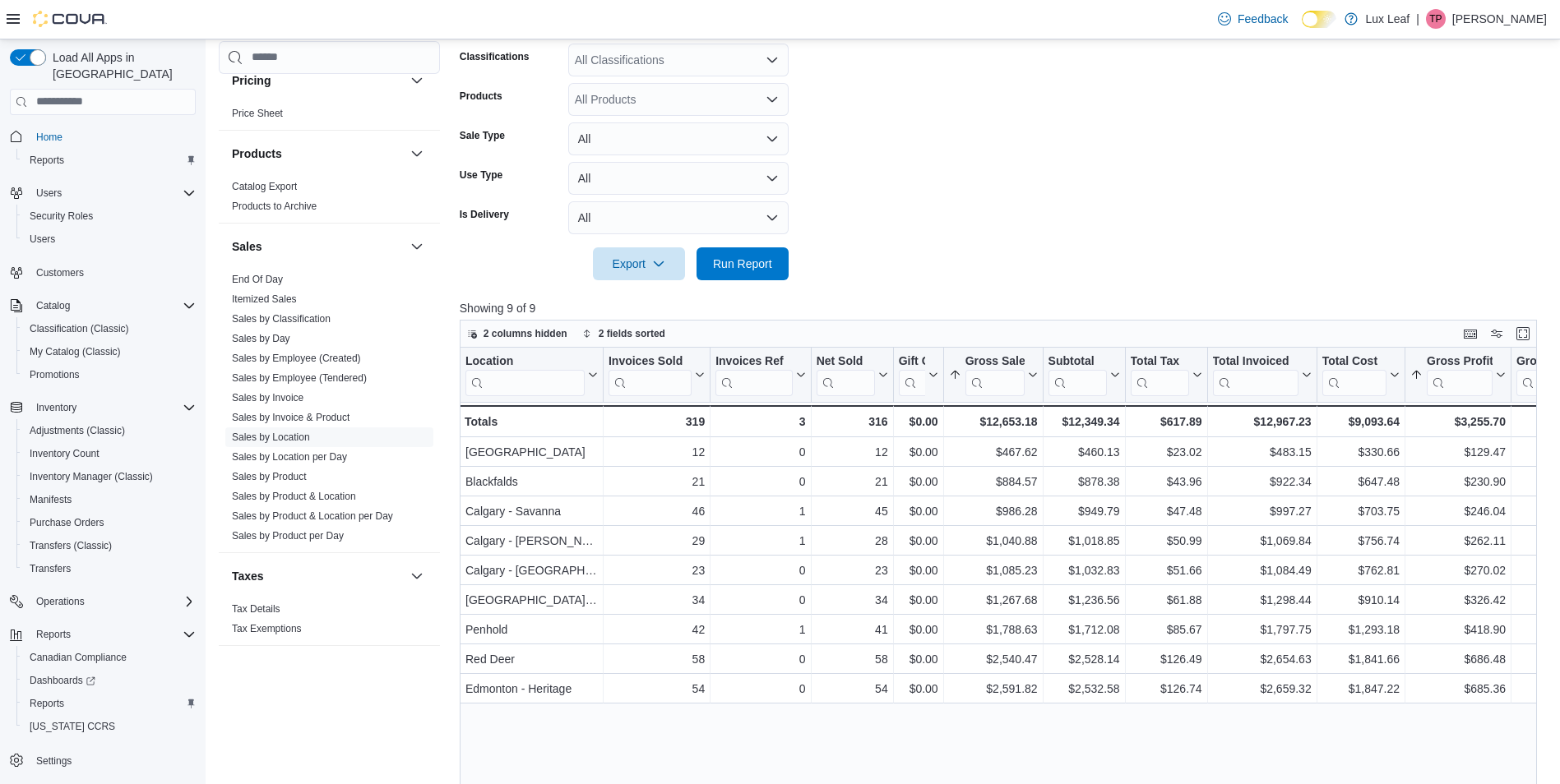
scroll to position [328, 0]
